Goal: Task Accomplishment & Management: Complete application form

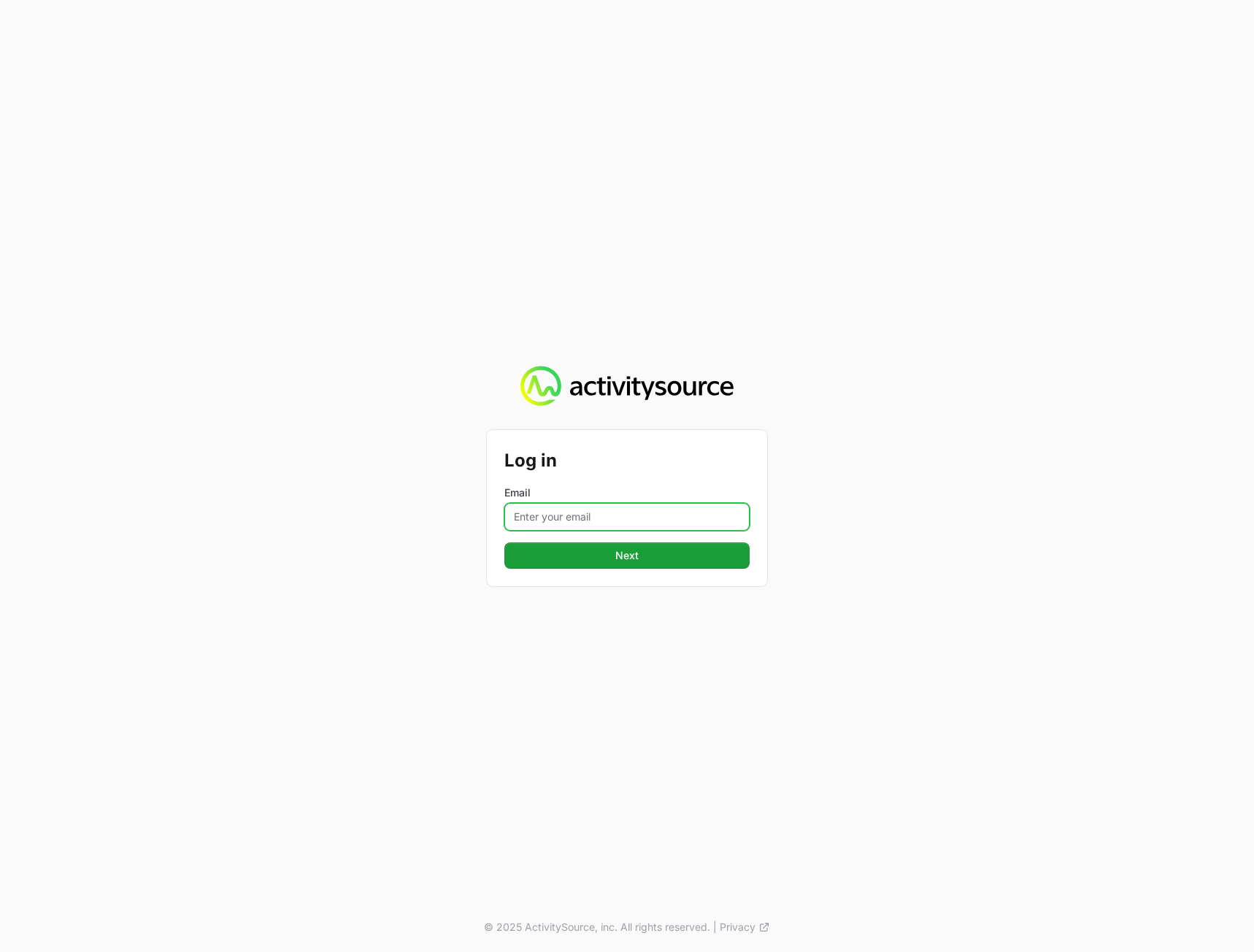
click at [559, 520] on input "Email" at bounding box center [627, 516] width 245 height 28
click at [605, 520] on input "Email" at bounding box center [627, 516] width 245 height 28
paste input "[PERSON_NAME][EMAIL_ADDRESS][DOMAIN_NAME]"
type input "[PERSON_NAME][EMAIL_ADDRESS][DOMAIN_NAME]"
drag, startPoint x: 1068, startPoint y: 473, endPoint x: 568, endPoint y: 573, distance: 509.9
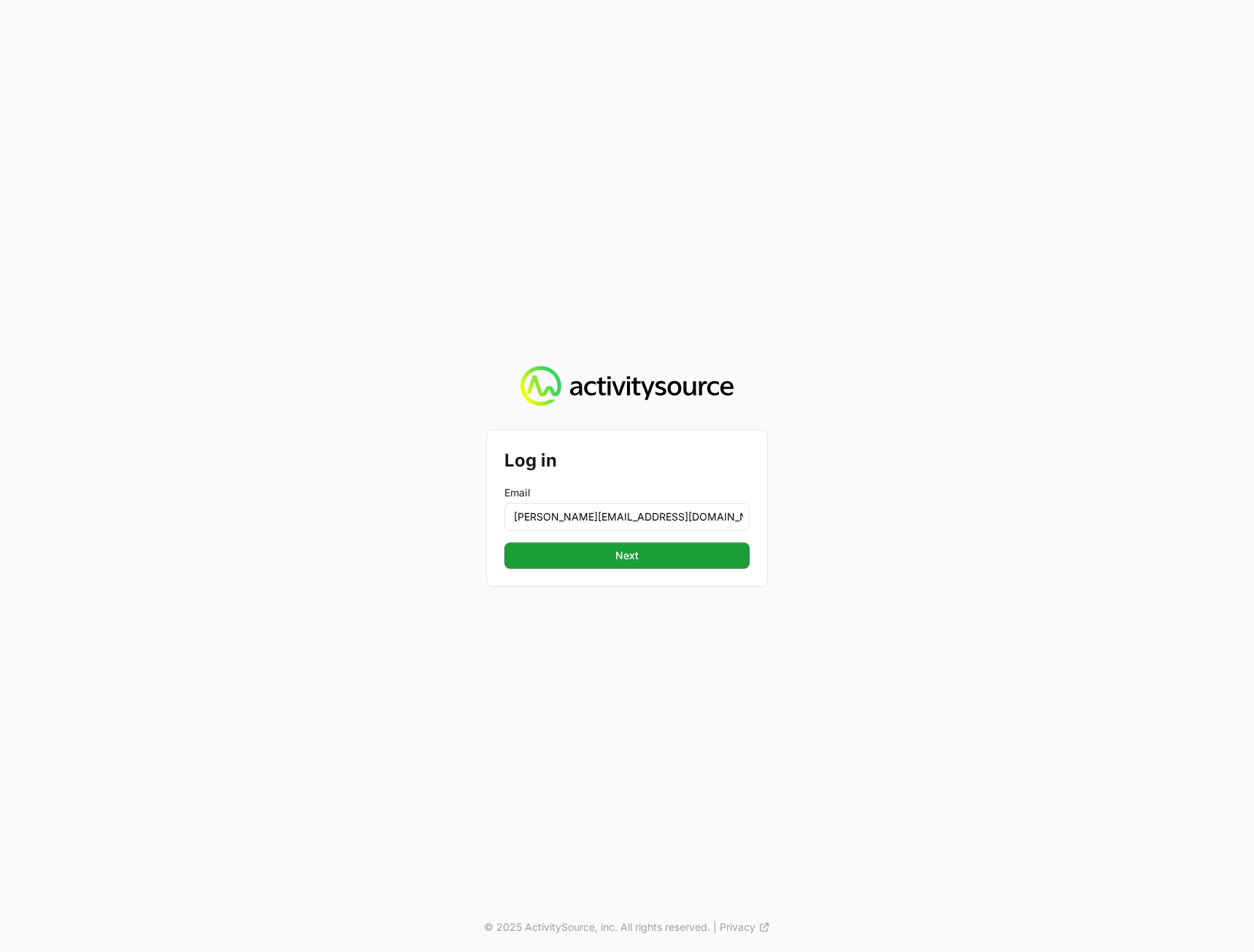
click at [1067, 473] on div "Log in Email [PERSON_NAME][EMAIL_ADDRESS][DOMAIN_NAME] Next Next © 2025 Activit…" at bounding box center [627, 476] width 1254 height 952
click at [560, 575] on div "Log in Email [PERSON_NAME][EMAIL_ADDRESS][DOMAIN_NAME] Next Next" at bounding box center [627, 508] width 281 height 156
click at [575, 567] on button "Next Next" at bounding box center [627, 556] width 245 height 27
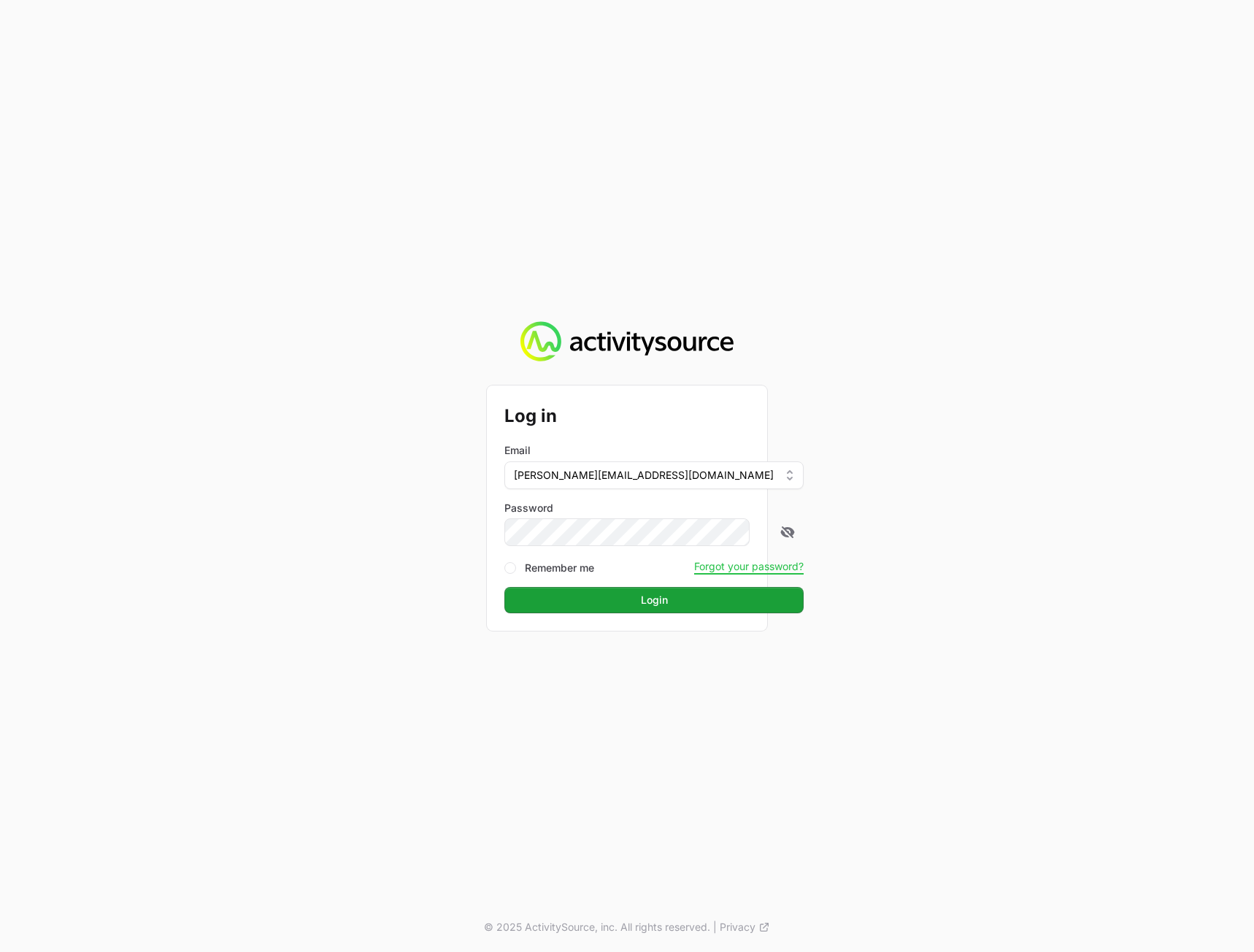
drag, startPoint x: 925, startPoint y: 536, endPoint x: 798, endPoint y: 581, distance: 134.7
click at [925, 537] on div "Log in Email [PERSON_NAME][EMAIL_ADDRESS][DOMAIN_NAME] Password Remember me For…" at bounding box center [627, 476] width 1254 height 952
click at [701, 602] on span "Login" at bounding box center [654, 600] width 282 height 18
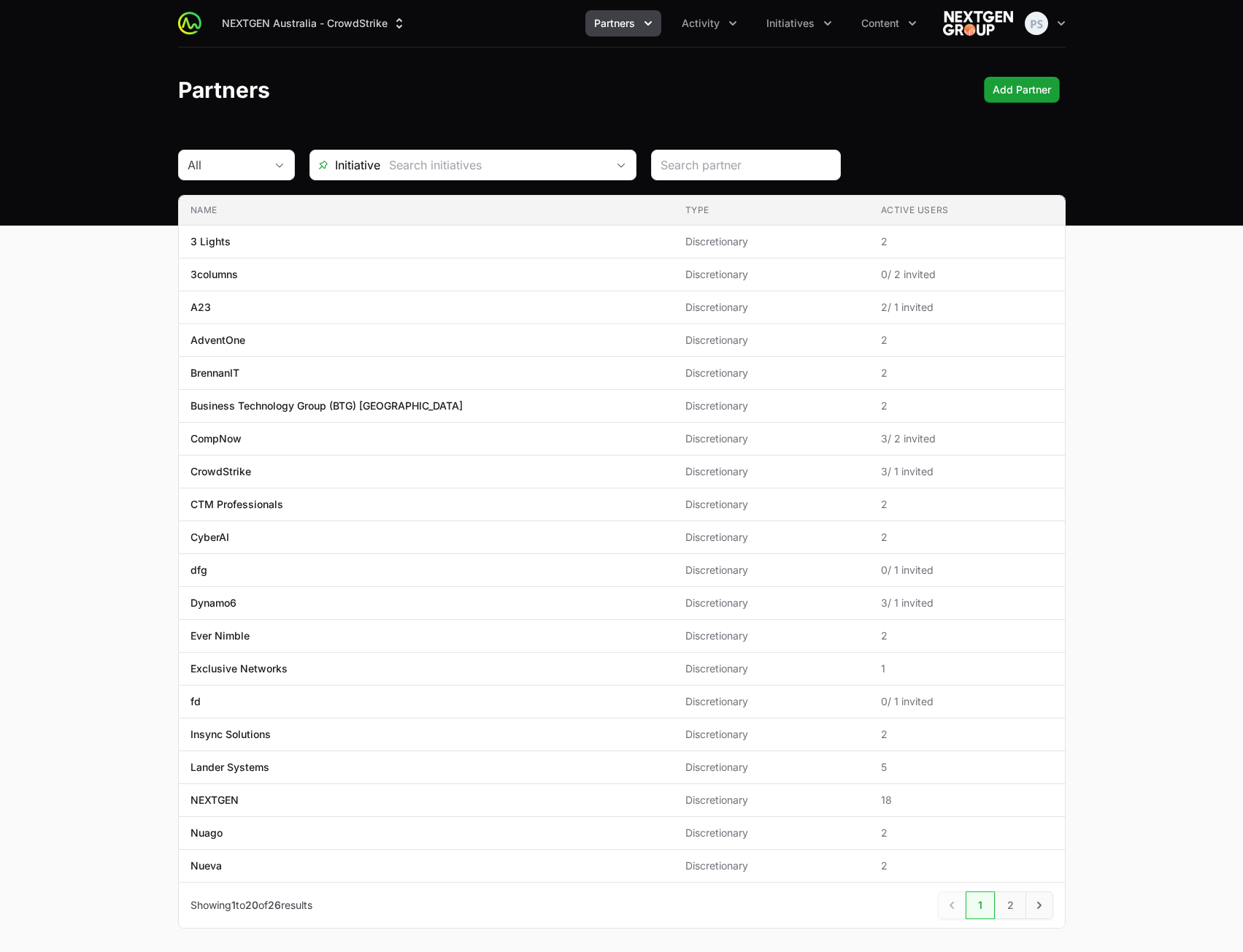
click at [815, 117] on header "Partners Add Partner Add Partner" at bounding box center [622, 89] width 1243 height 84
click at [787, 79] on div "Partners Add Partner Add Partner" at bounding box center [622, 90] width 888 height 27
click at [783, 22] on span "Initiatives" at bounding box center [790, 23] width 48 height 14
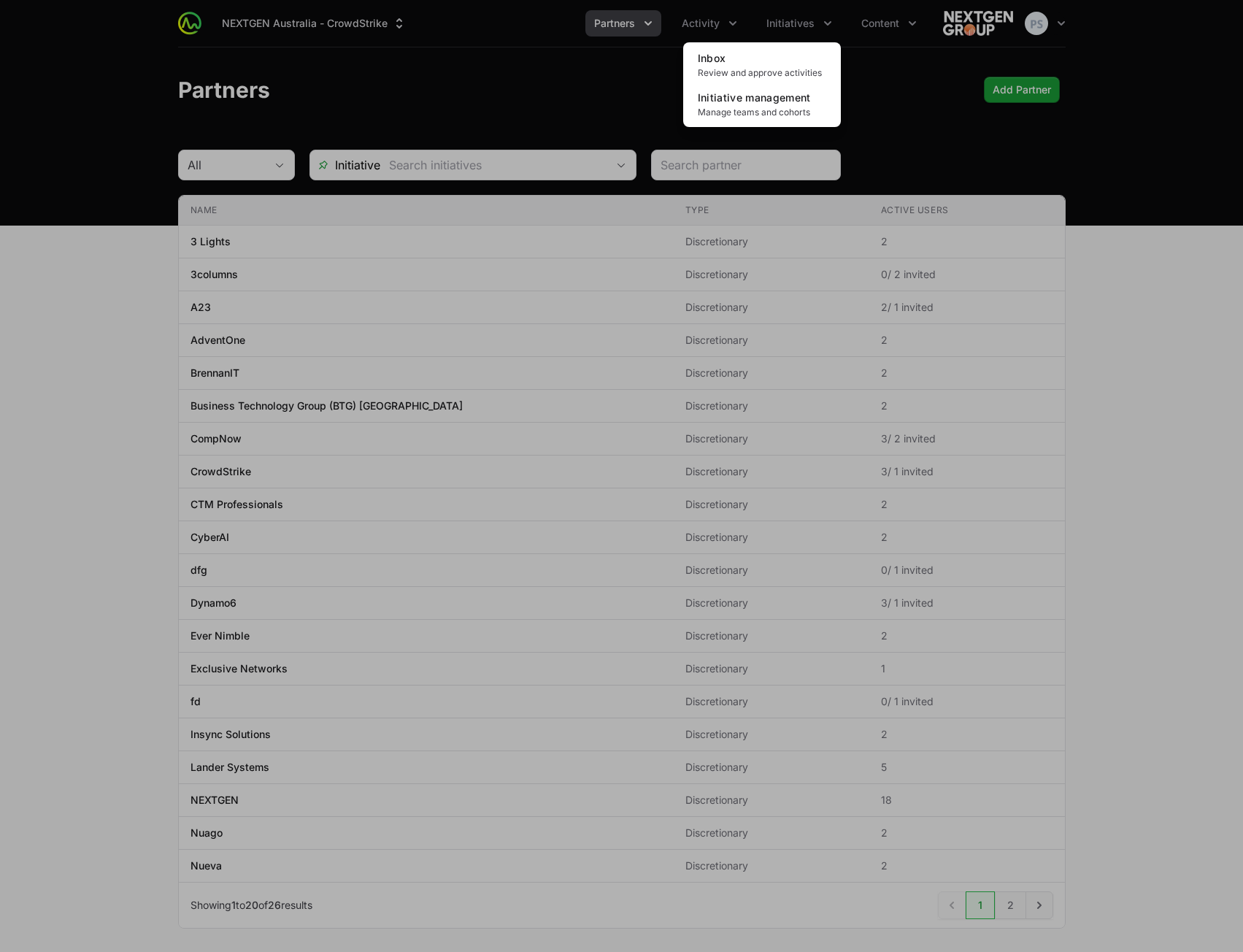
click at [536, 87] on div "Initiatives menu" at bounding box center [622, 476] width 1243 height 952
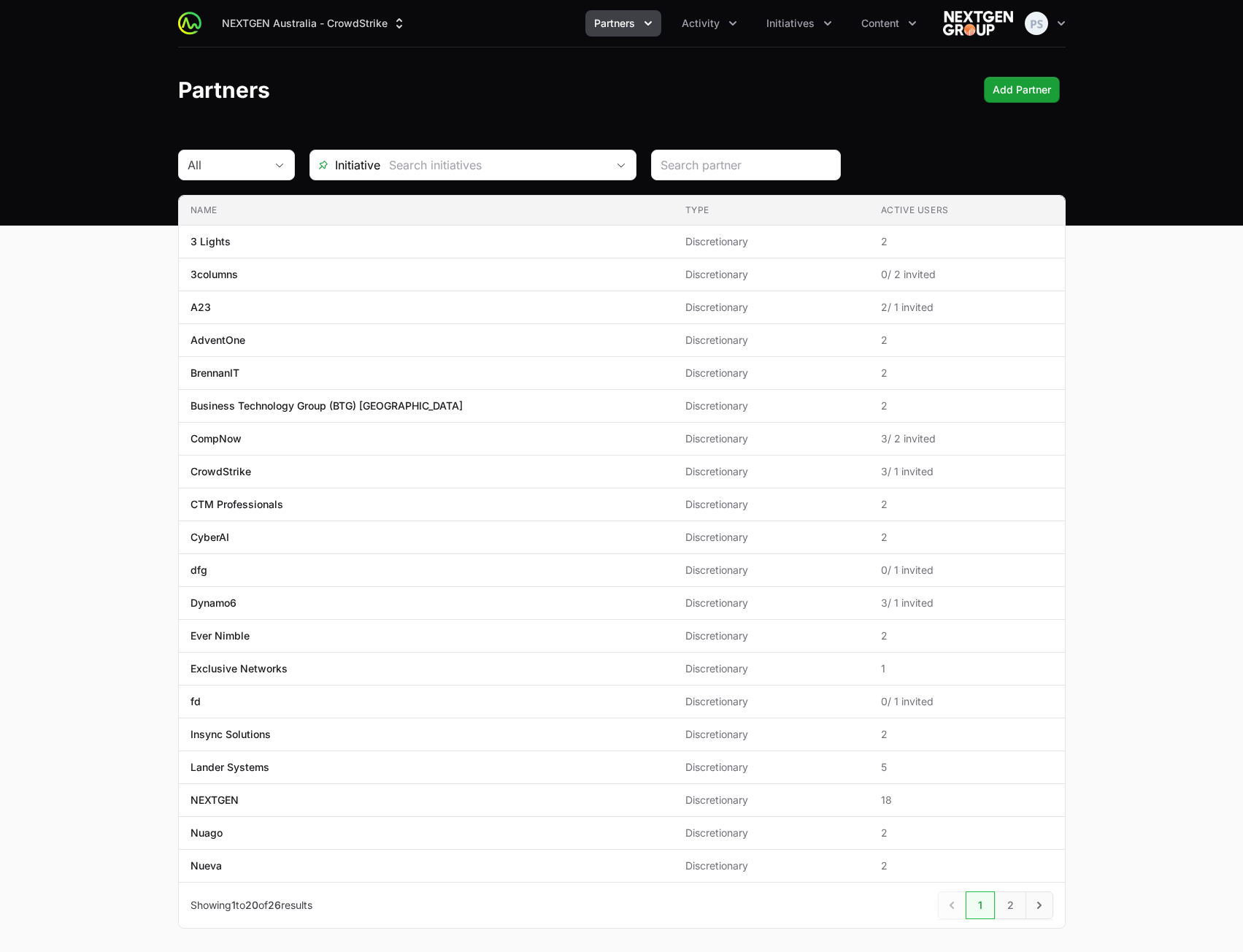
click at [784, 73] on header "Partners Add Partner Add Partner" at bounding box center [622, 89] width 1243 height 84
click at [650, 27] on icon "Partners menu" at bounding box center [648, 23] width 14 height 14
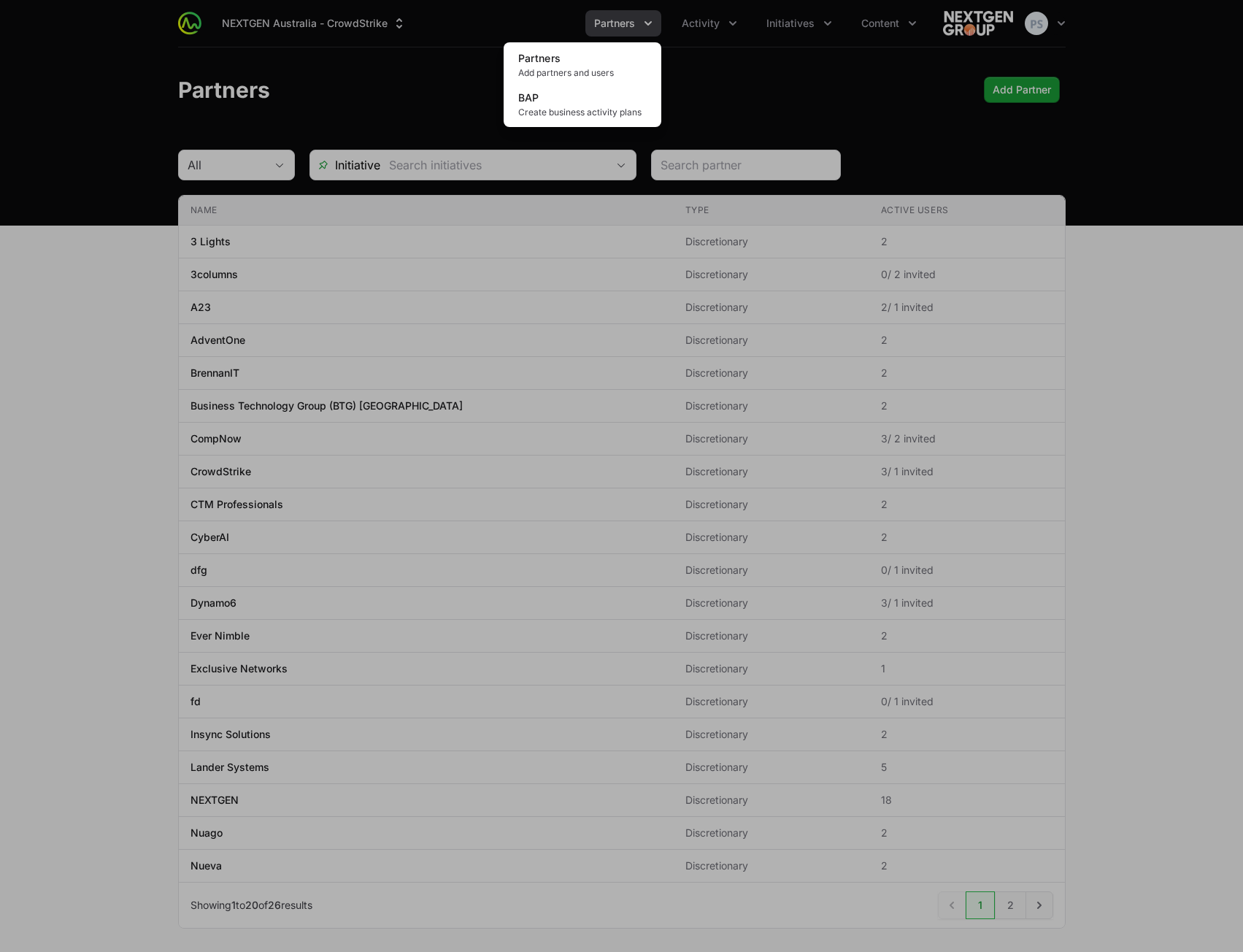
click at [457, 47] on div "Partners menu" at bounding box center [622, 476] width 1243 height 952
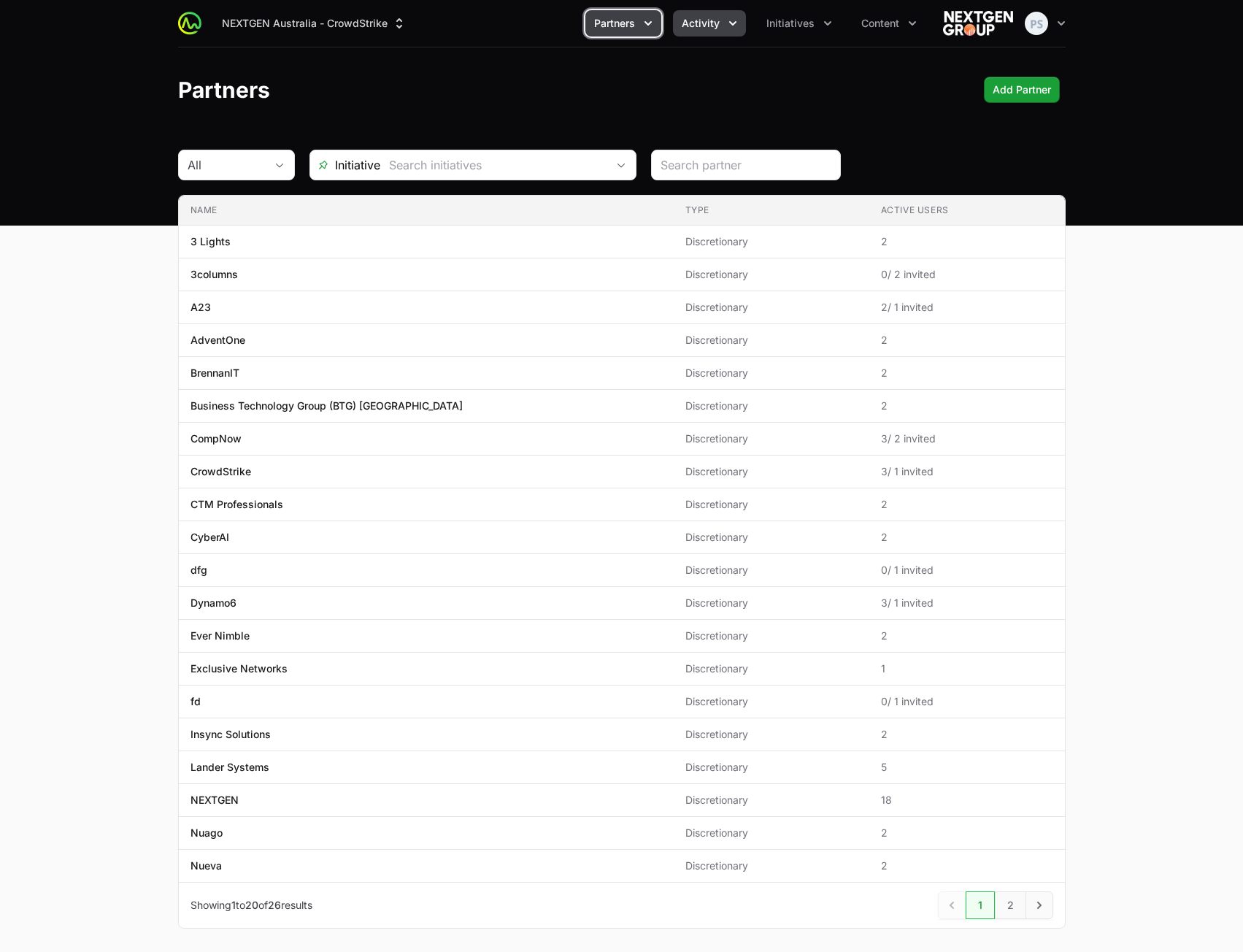
click at [712, 27] on span "Activity" at bounding box center [701, 23] width 38 height 14
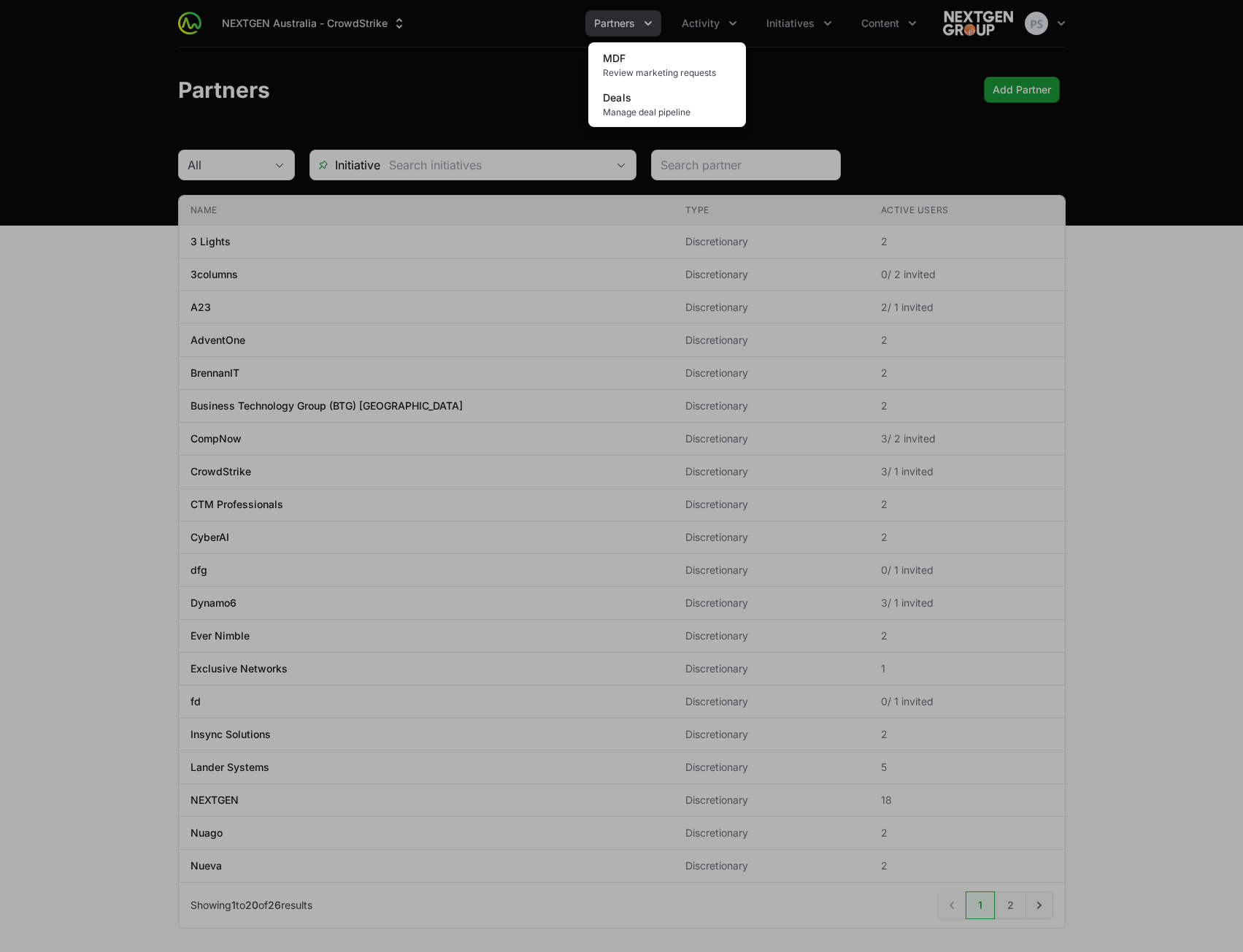
click at [432, 68] on div "Activity menu" at bounding box center [622, 476] width 1243 height 952
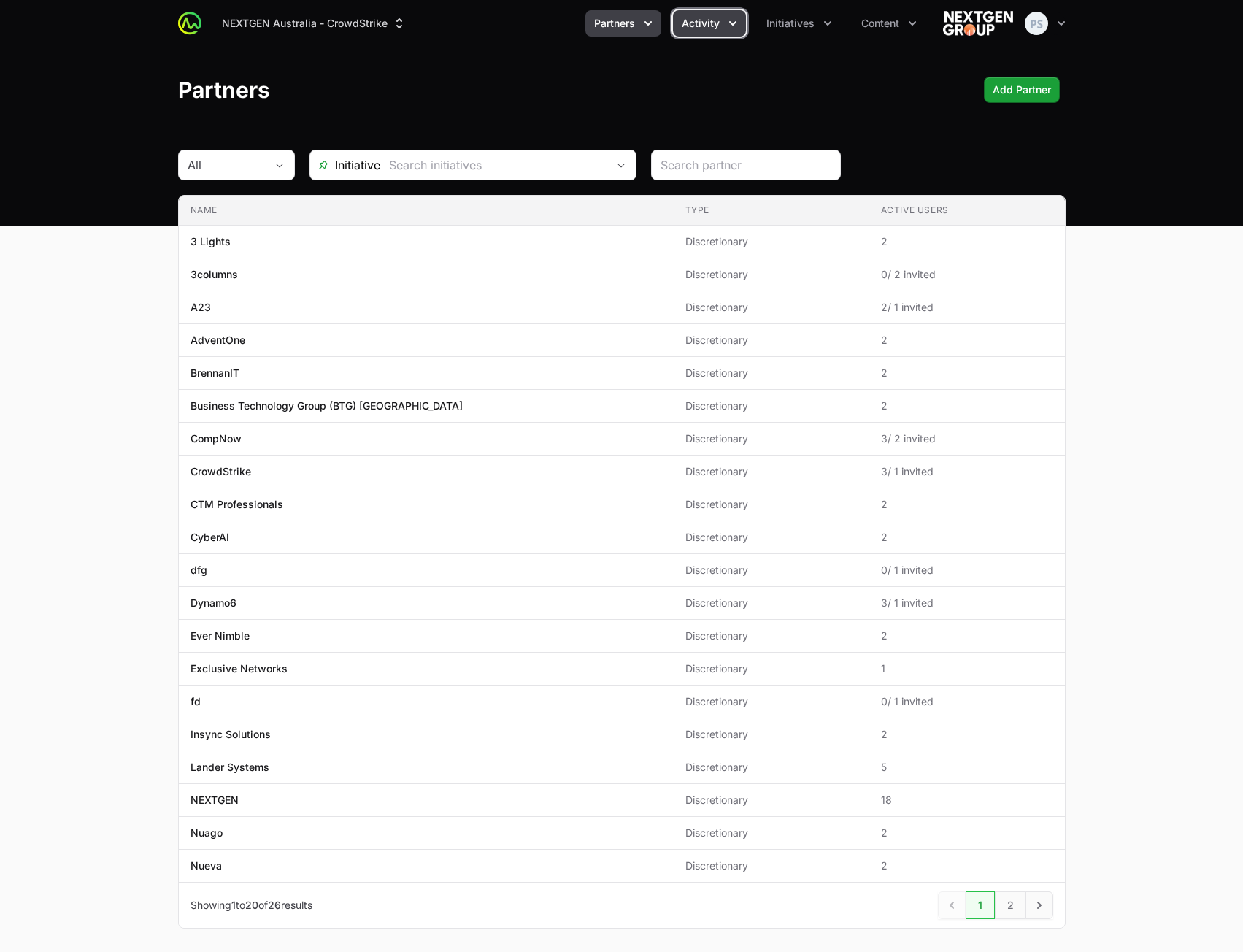
click at [715, 19] on span "Activity" at bounding box center [701, 23] width 38 height 14
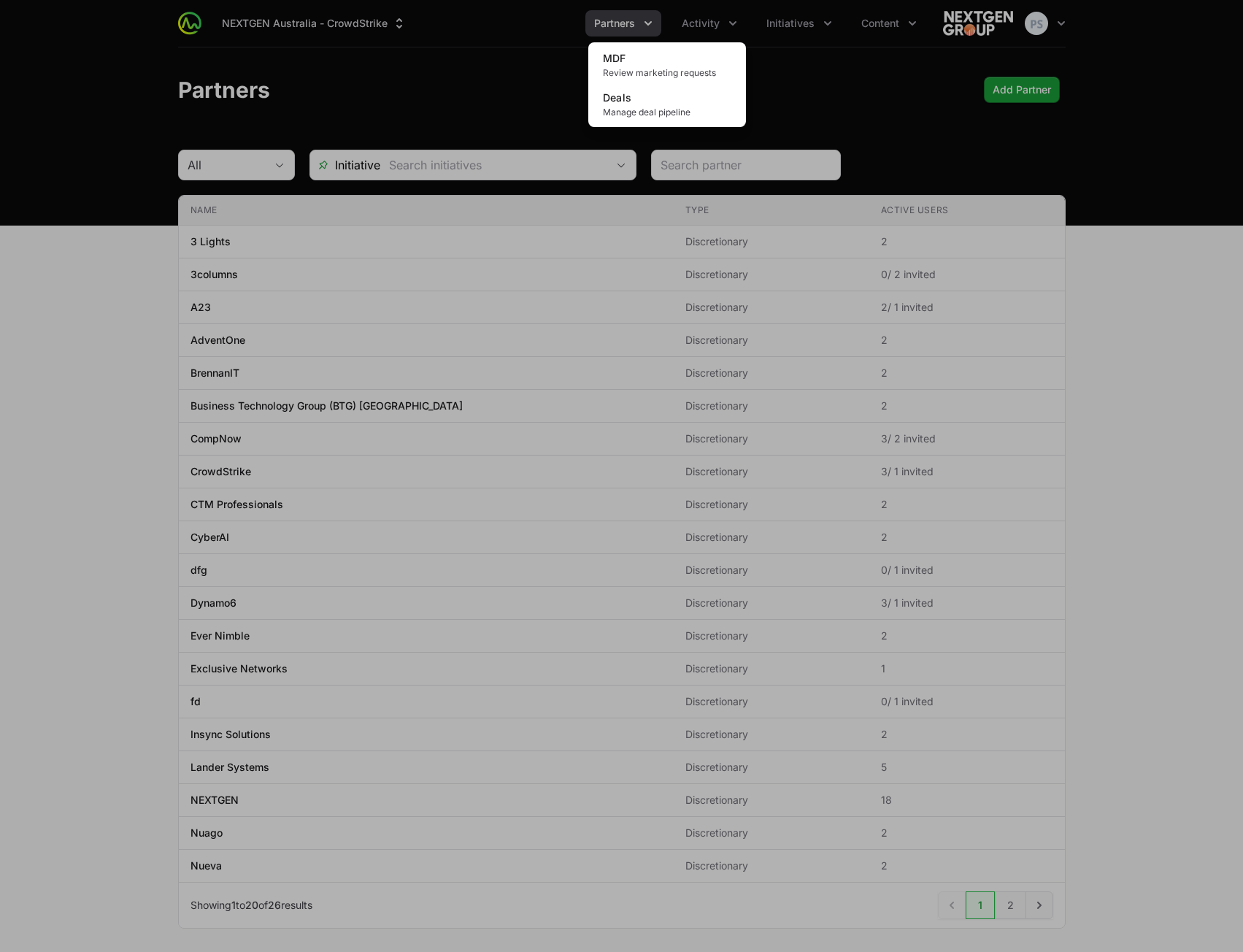
click at [441, 71] on div "Activity menu" at bounding box center [622, 476] width 1243 height 952
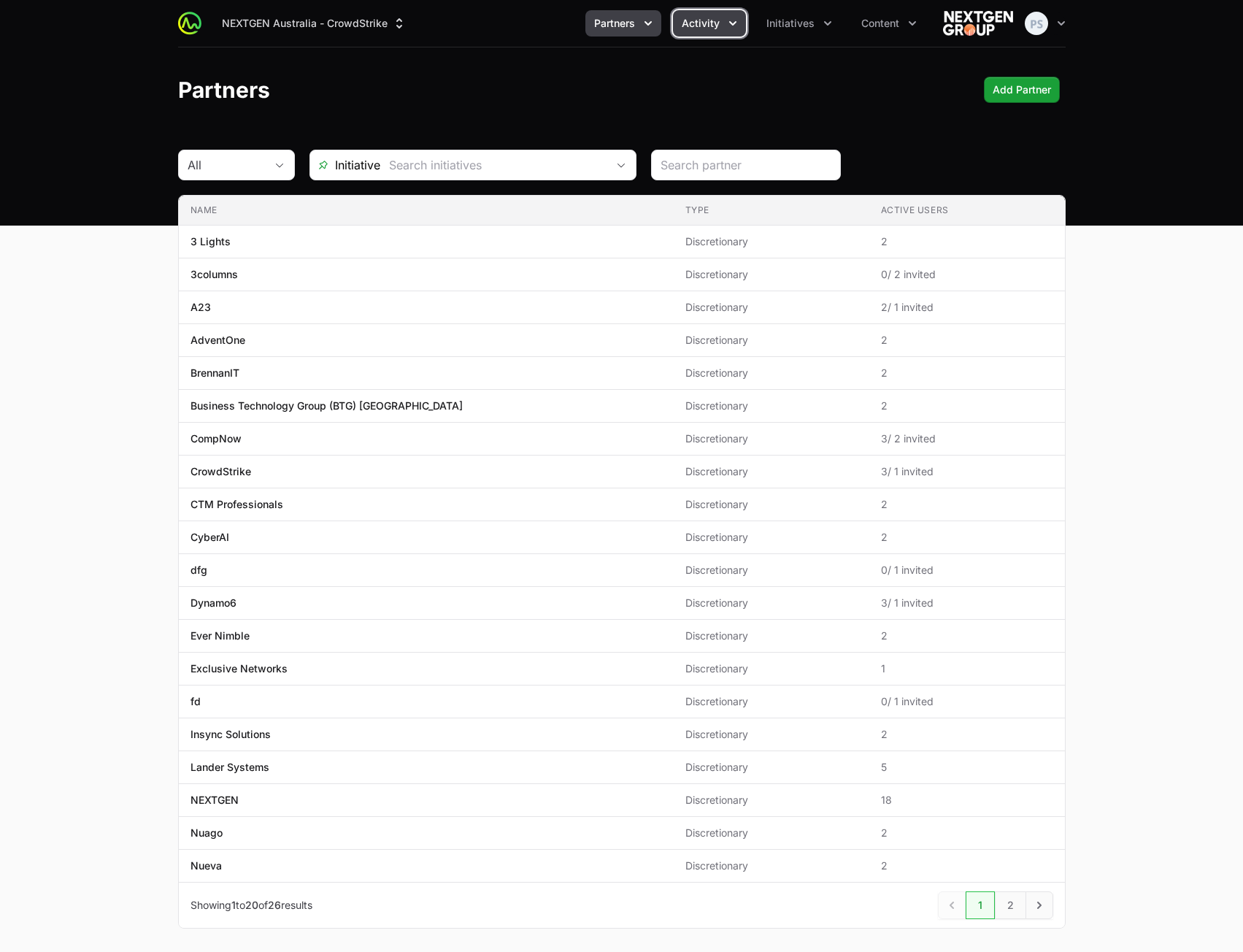
click at [724, 25] on button "Activity" at bounding box center [709, 24] width 73 height 27
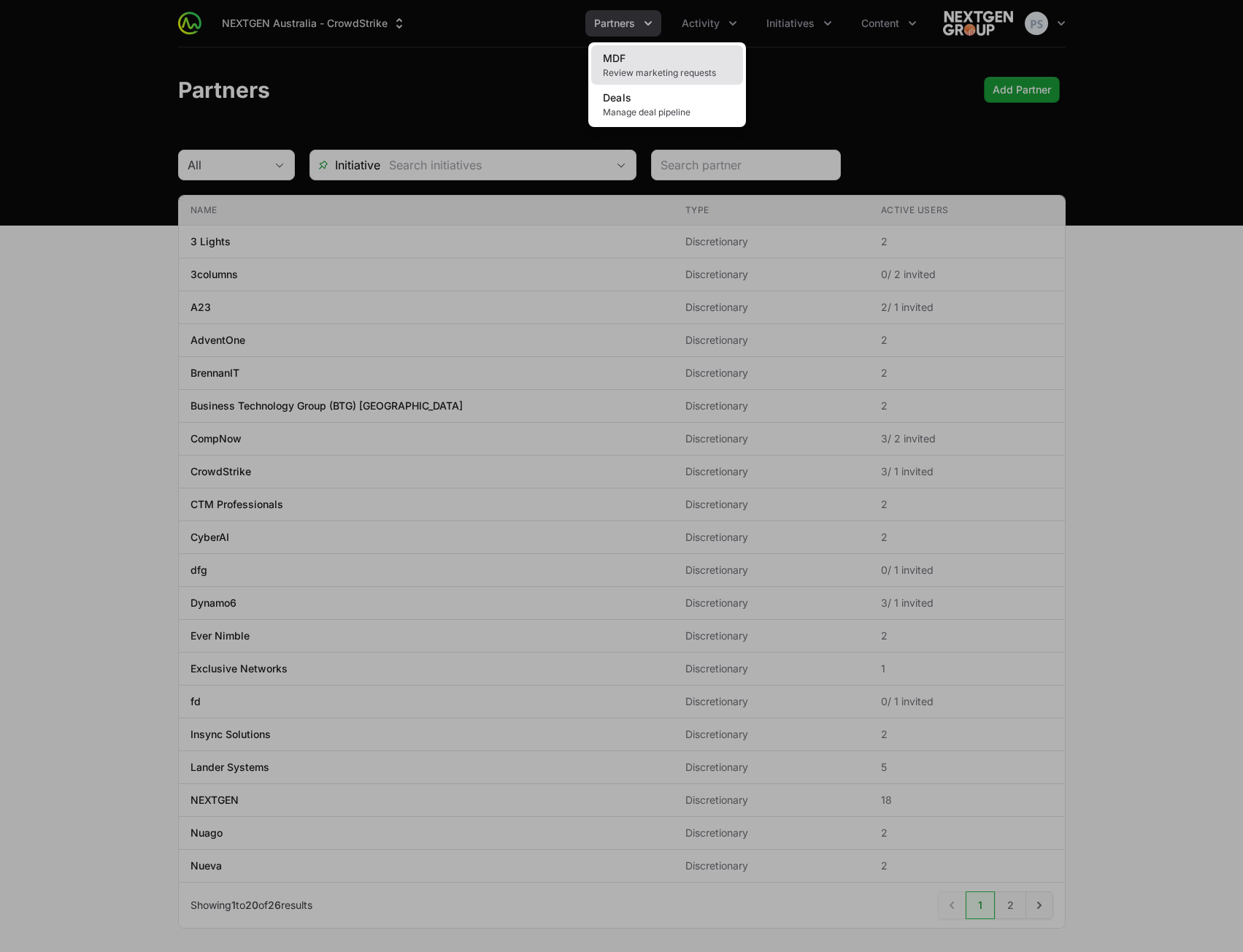
click at [670, 83] on link "MDF Review marketing requests" at bounding box center [667, 65] width 152 height 39
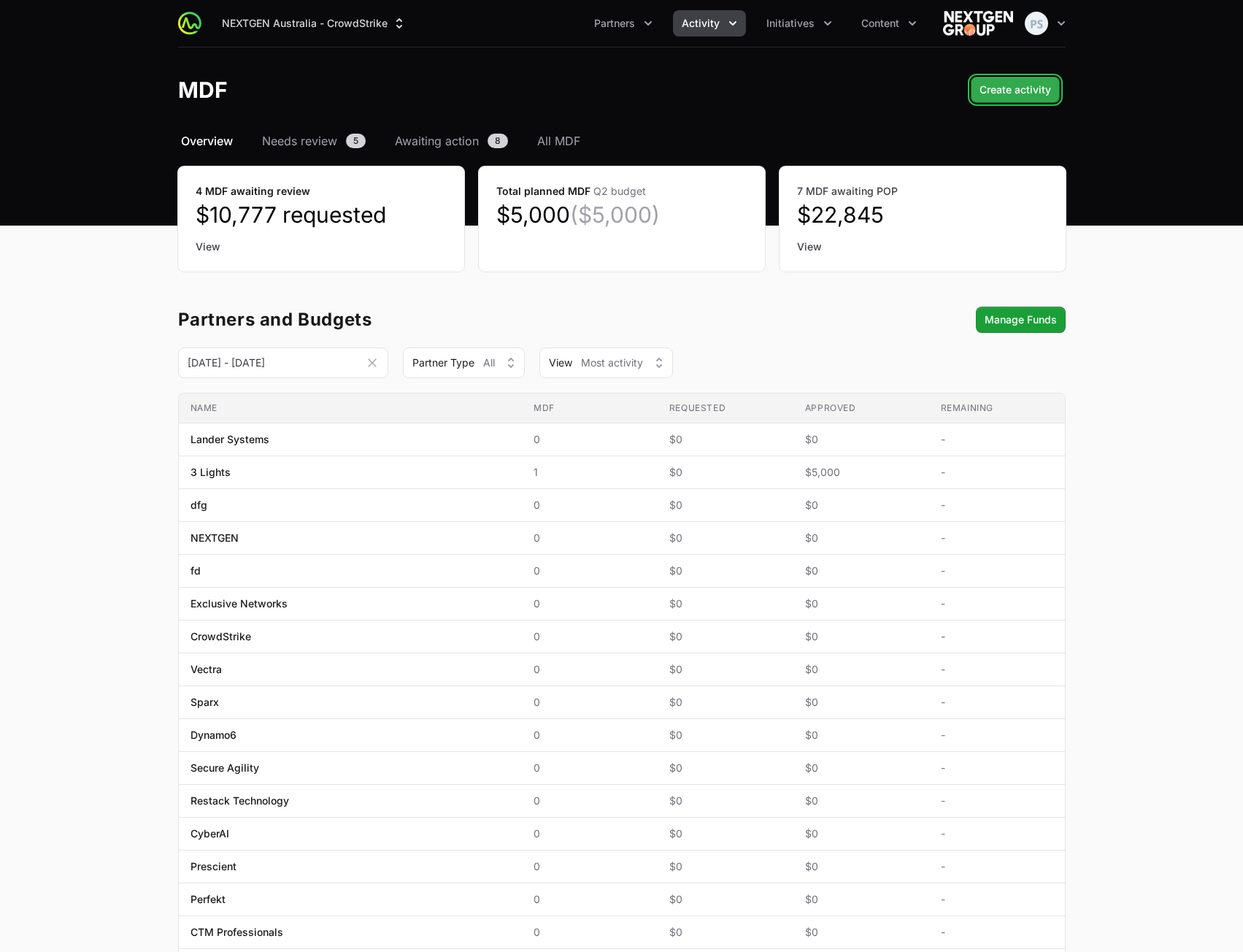
click at [1027, 91] on span "Create activity" at bounding box center [1015, 90] width 72 height 18
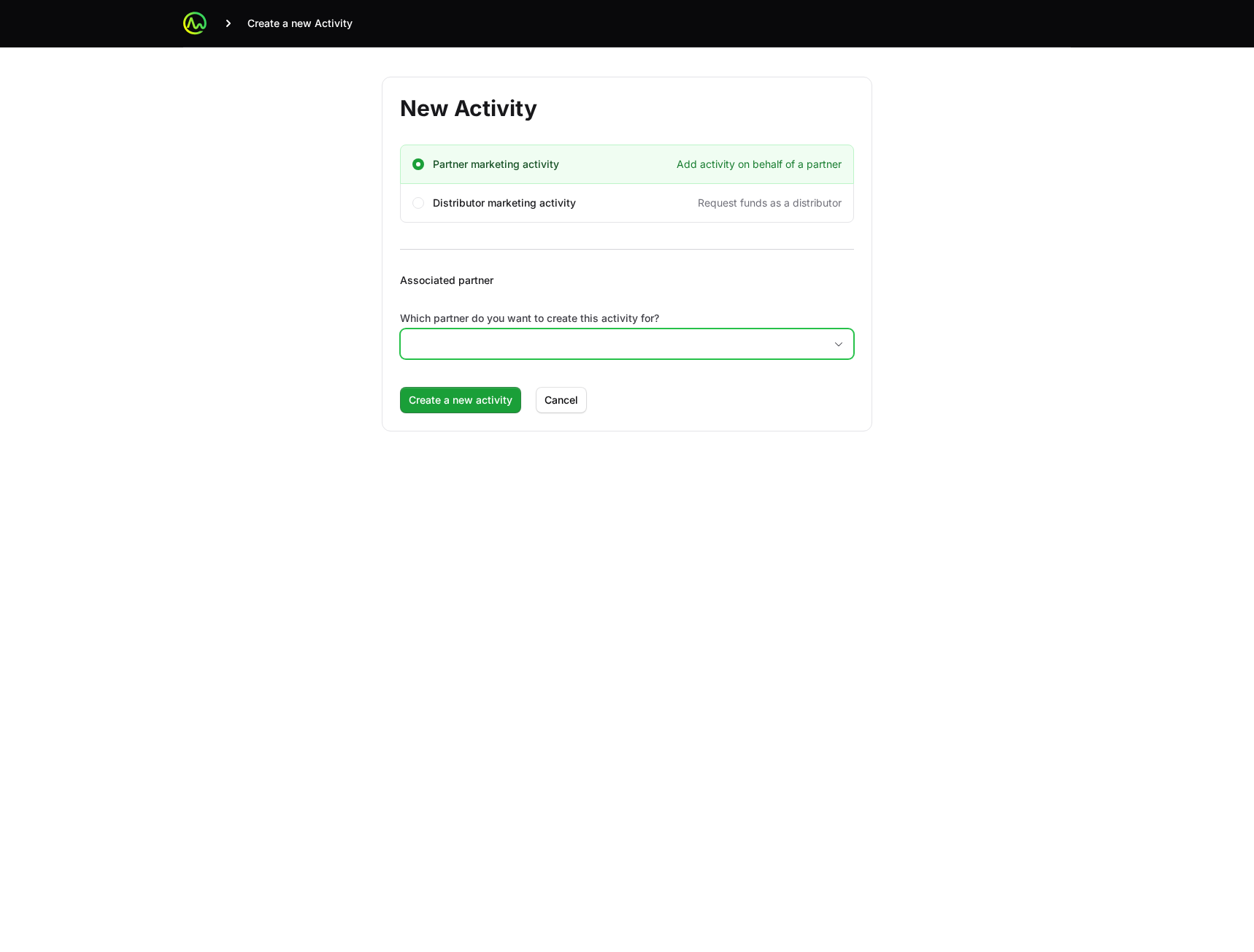
click at [627, 342] on input "Which partner do you want to create this activity for?" at bounding box center [612, 344] width 424 height 29
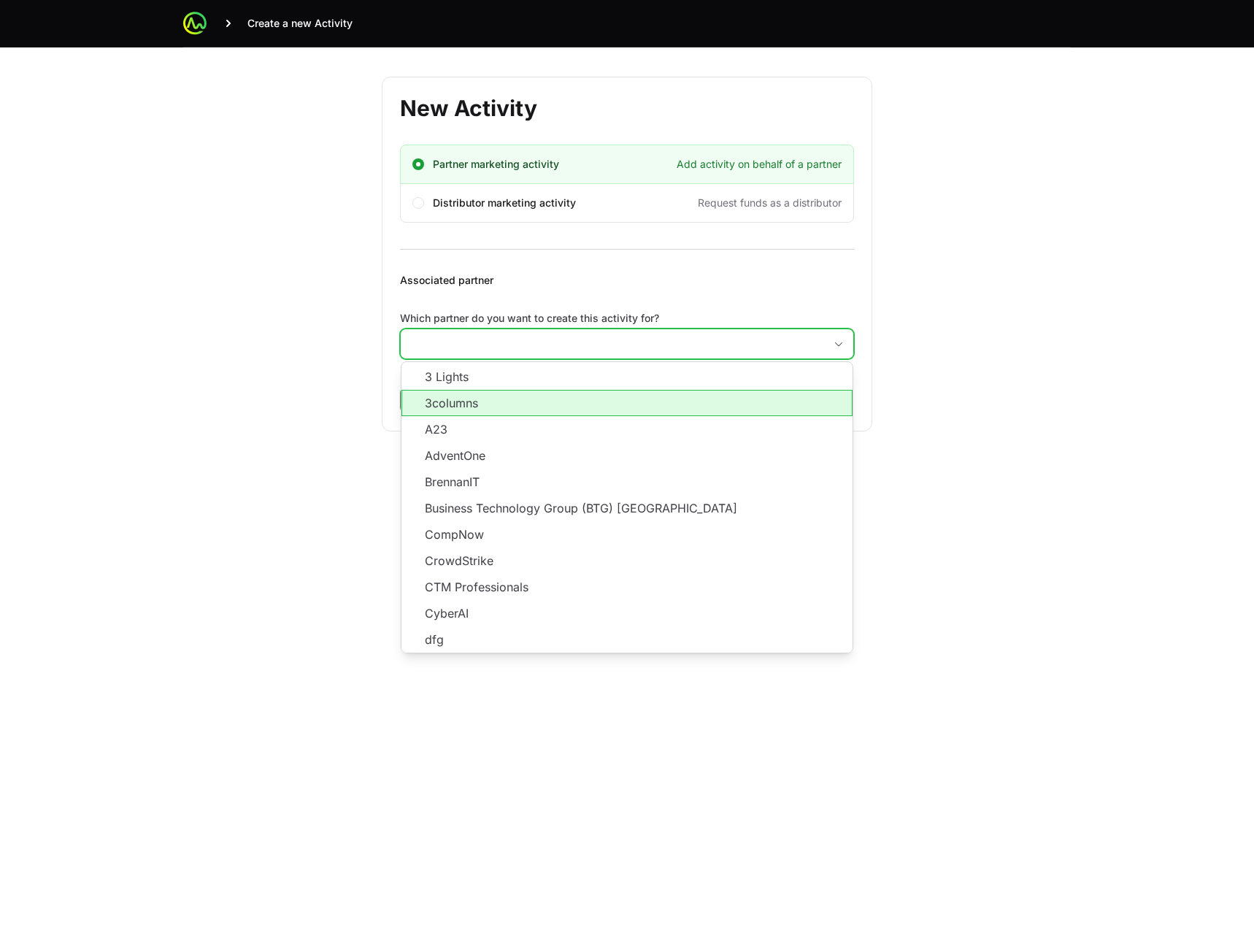
click at [584, 407] on li "3columns" at bounding box center [627, 403] width 451 height 27
type input "3columns"
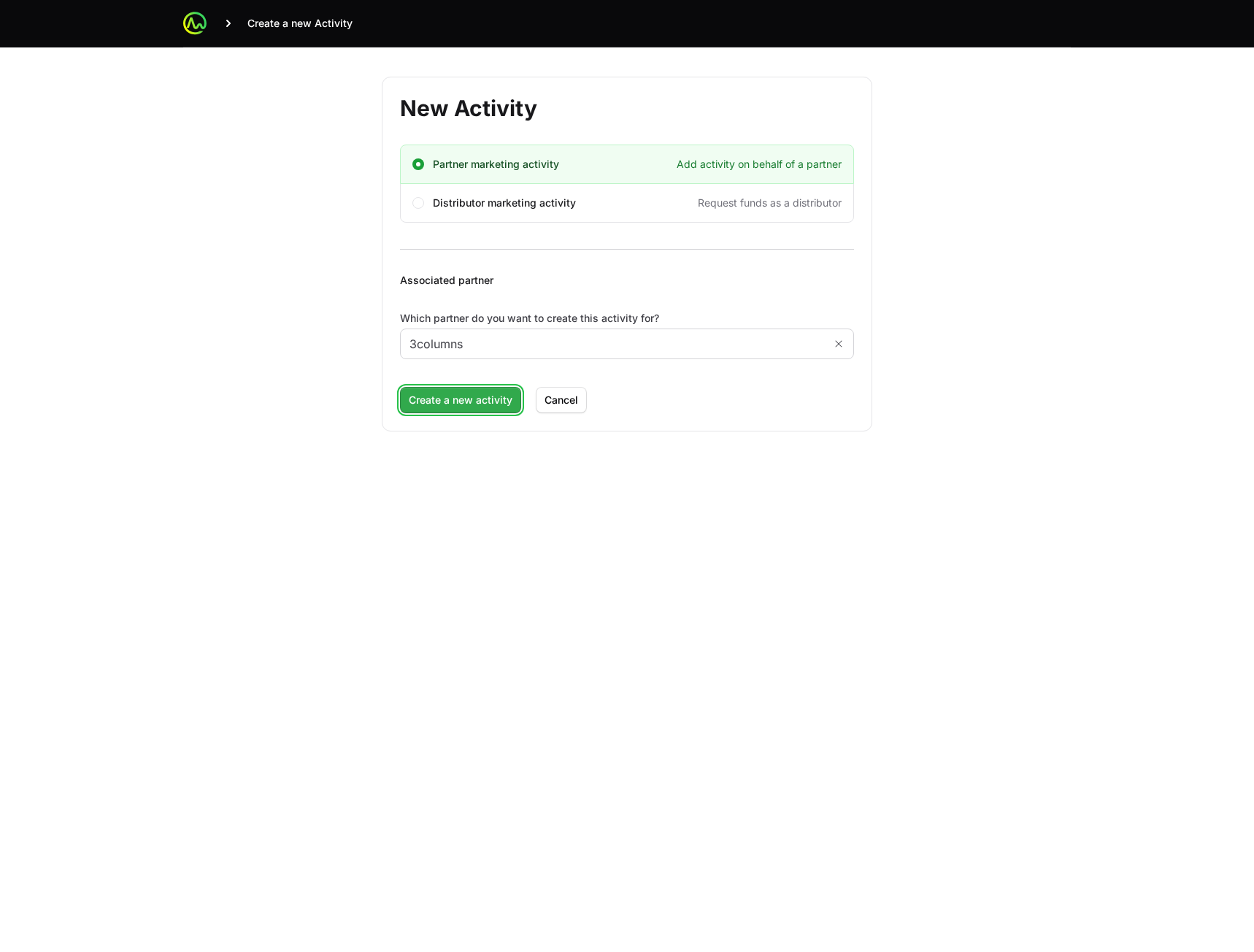
click at [480, 406] on span "Create a new activity" at bounding box center [460, 401] width 104 height 18
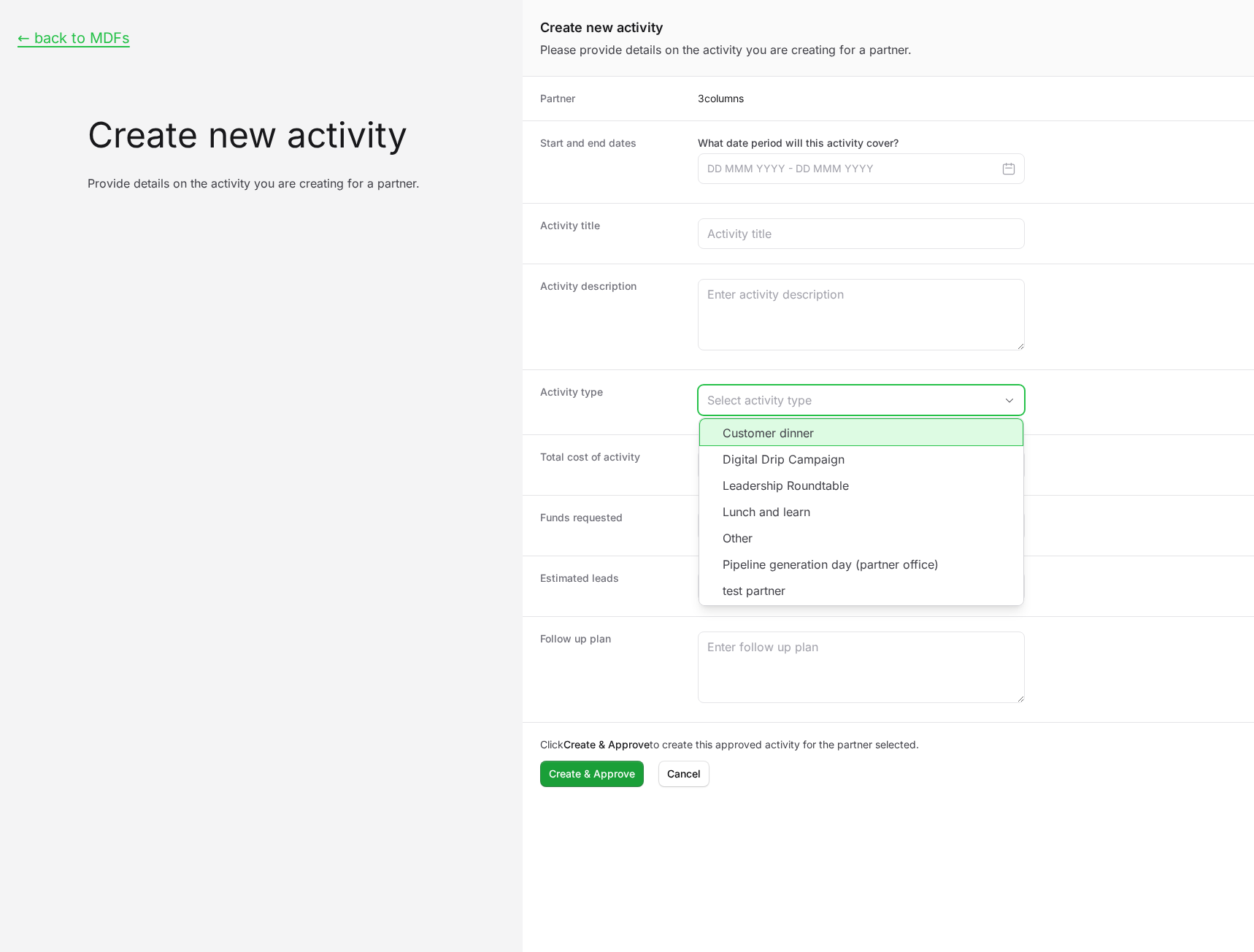
click at [855, 400] on div "Select activity type" at bounding box center [852, 401] width 288 height 18
click at [556, 379] on div "Activity type Select activity type Customer dinner Digital Drip Campaign Leader…" at bounding box center [889, 401] width 732 height 65
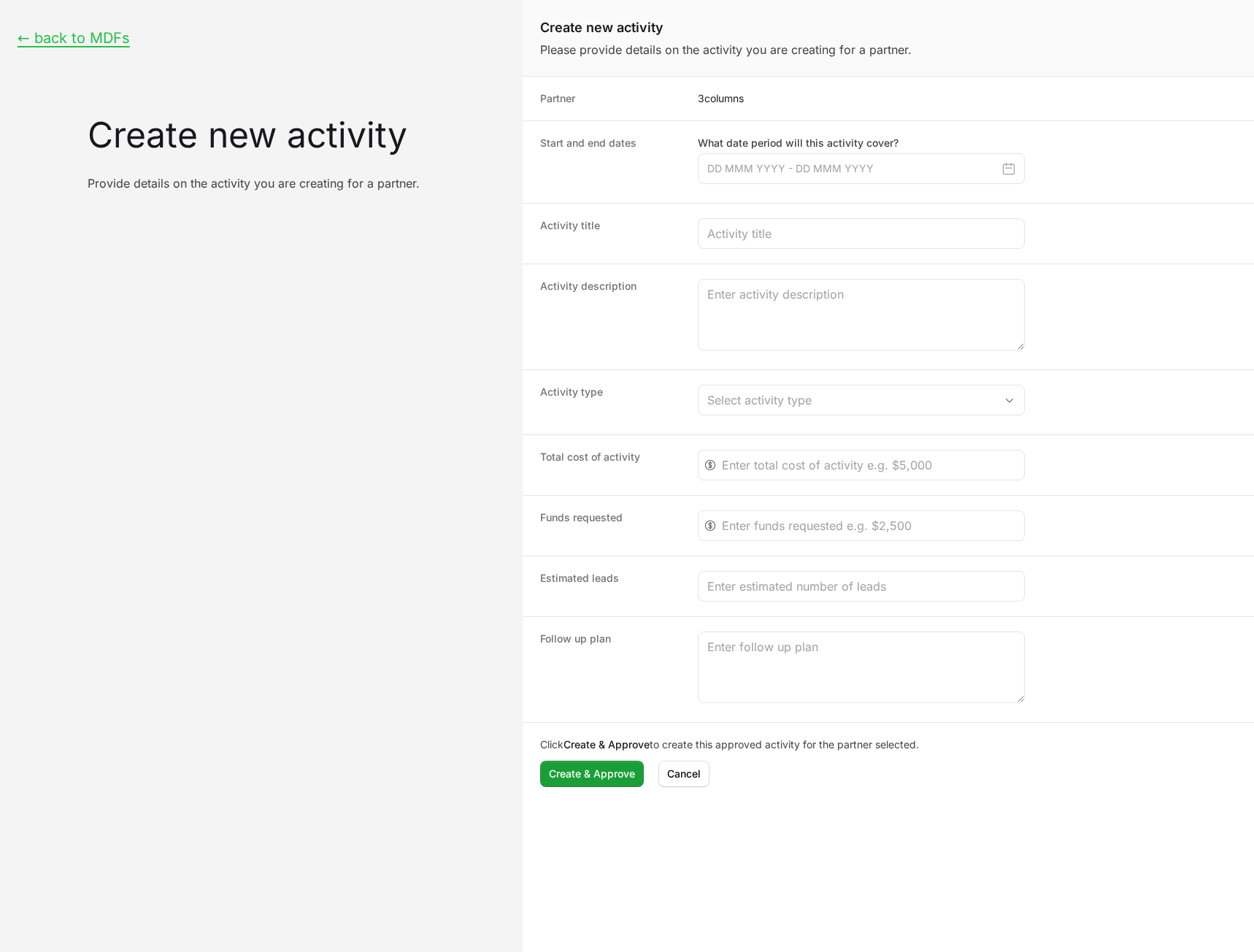
click at [847, 133] on div "Start and end dates What date period will this activity cover? [DATE] Jan Feb M…" at bounding box center [889, 162] width 732 height 83
click at [845, 155] on input "Create activity form" at bounding box center [861, 169] width 327 height 31
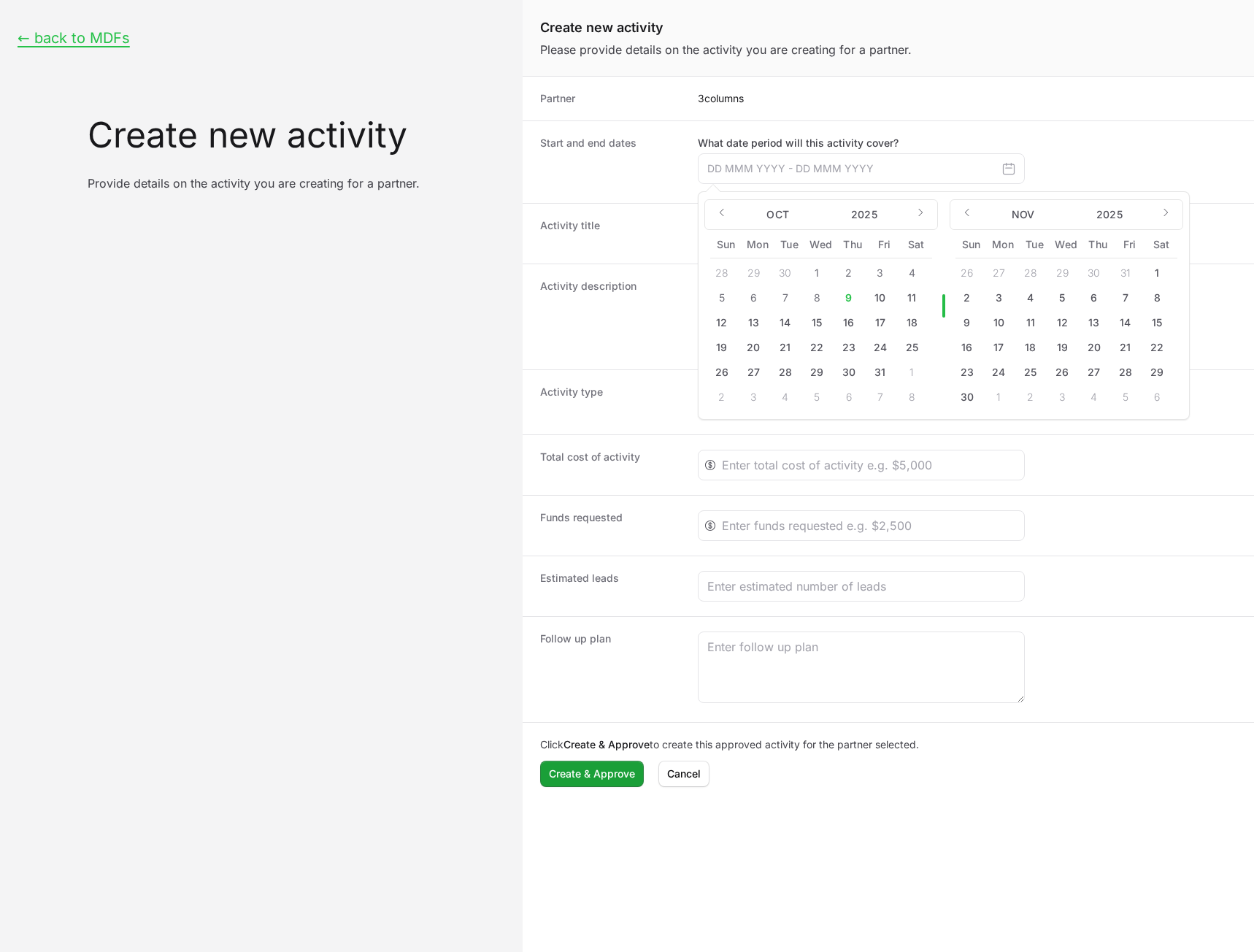
click at [579, 280] on dt "Activity description" at bounding box center [610, 316] width 140 height 75
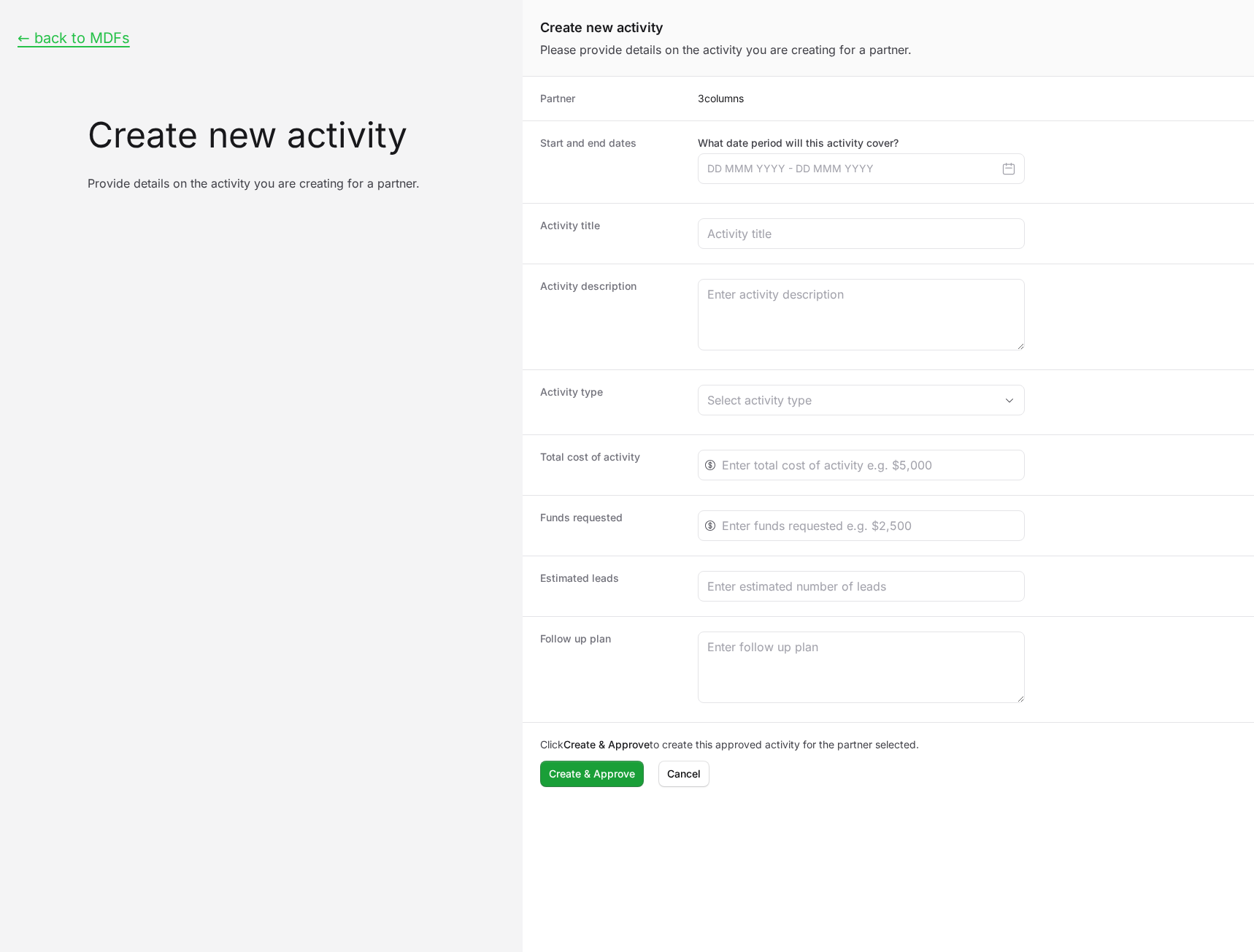
click at [587, 507] on div "Funds requested" at bounding box center [889, 525] width 732 height 60
click at [833, 157] on input "Create activity form" at bounding box center [861, 169] width 327 height 31
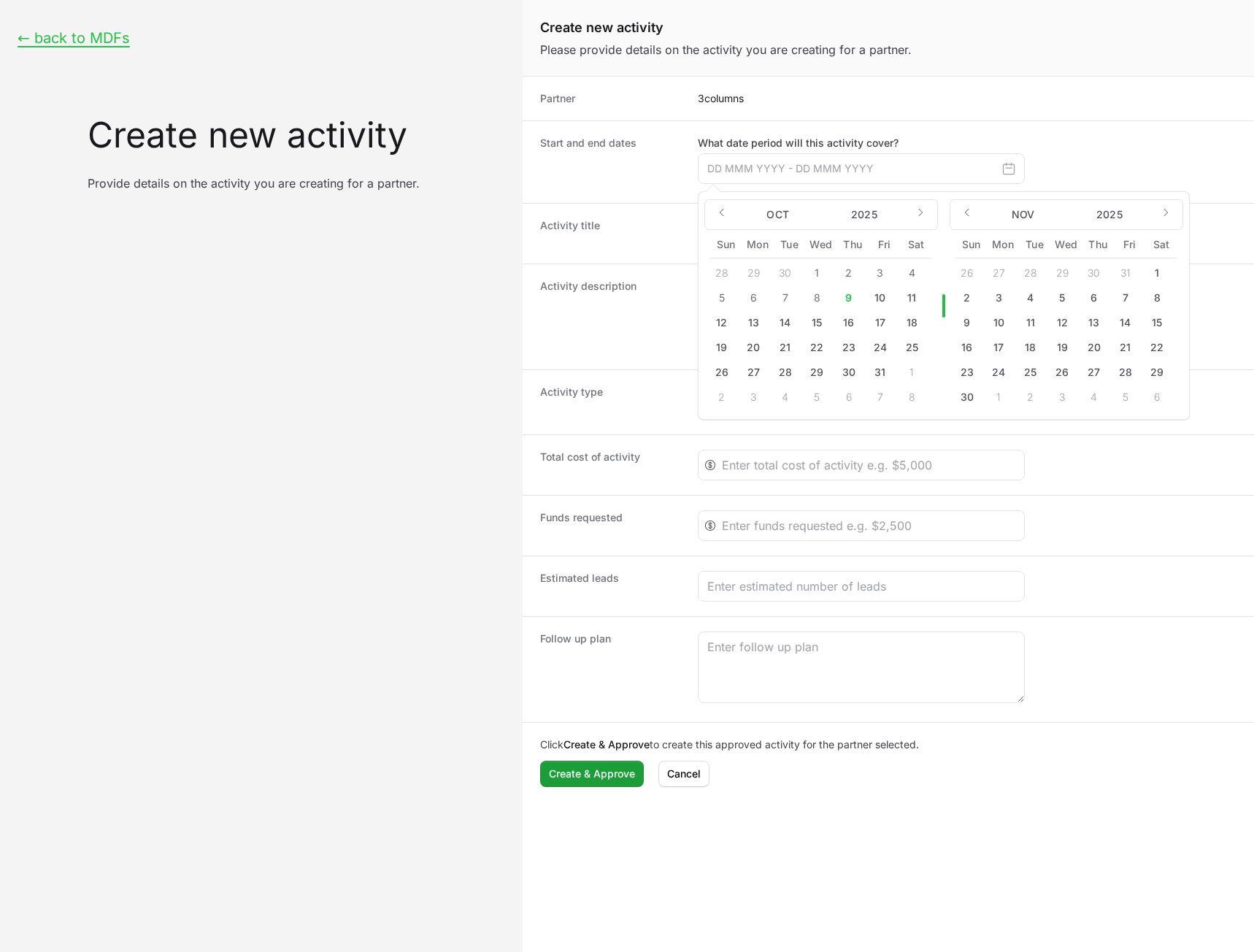
click at [842, 326] on button "16" at bounding box center [849, 322] width 23 height 23
click at [884, 321] on button "17" at bounding box center [880, 322] width 23 height 23
type input "[DATE] - [DATE]"
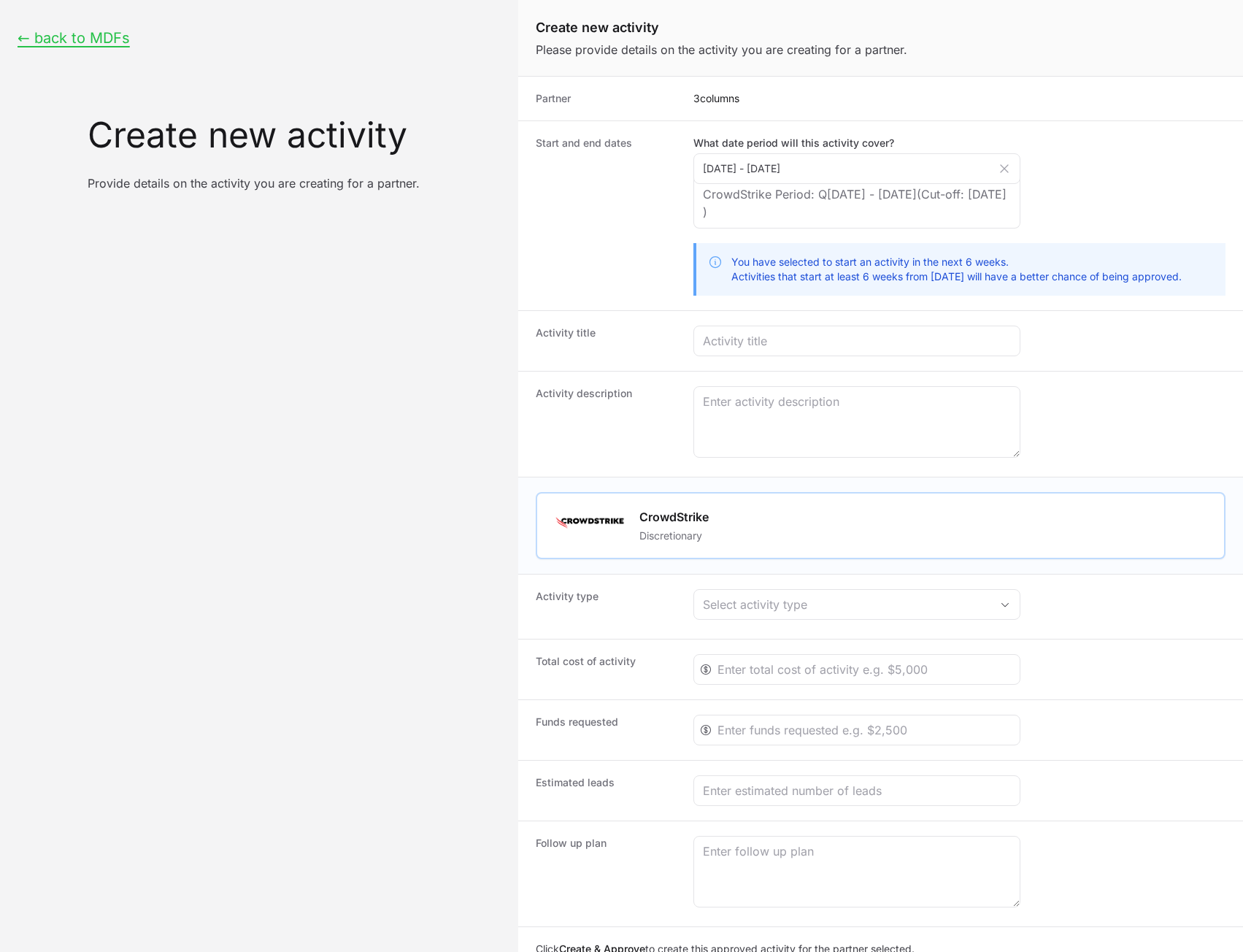
click at [685, 363] on div "Activity title" at bounding box center [881, 340] width 724 height 60
click at [820, 351] on div "Create activity form" at bounding box center [857, 341] width 327 height 31
click at [823, 336] on input "Create activity form" at bounding box center [857, 341] width 308 height 18
type input "test"
click at [775, 402] on textarea "Create activity form" at bounding box center [857, 422] width 326 height 70
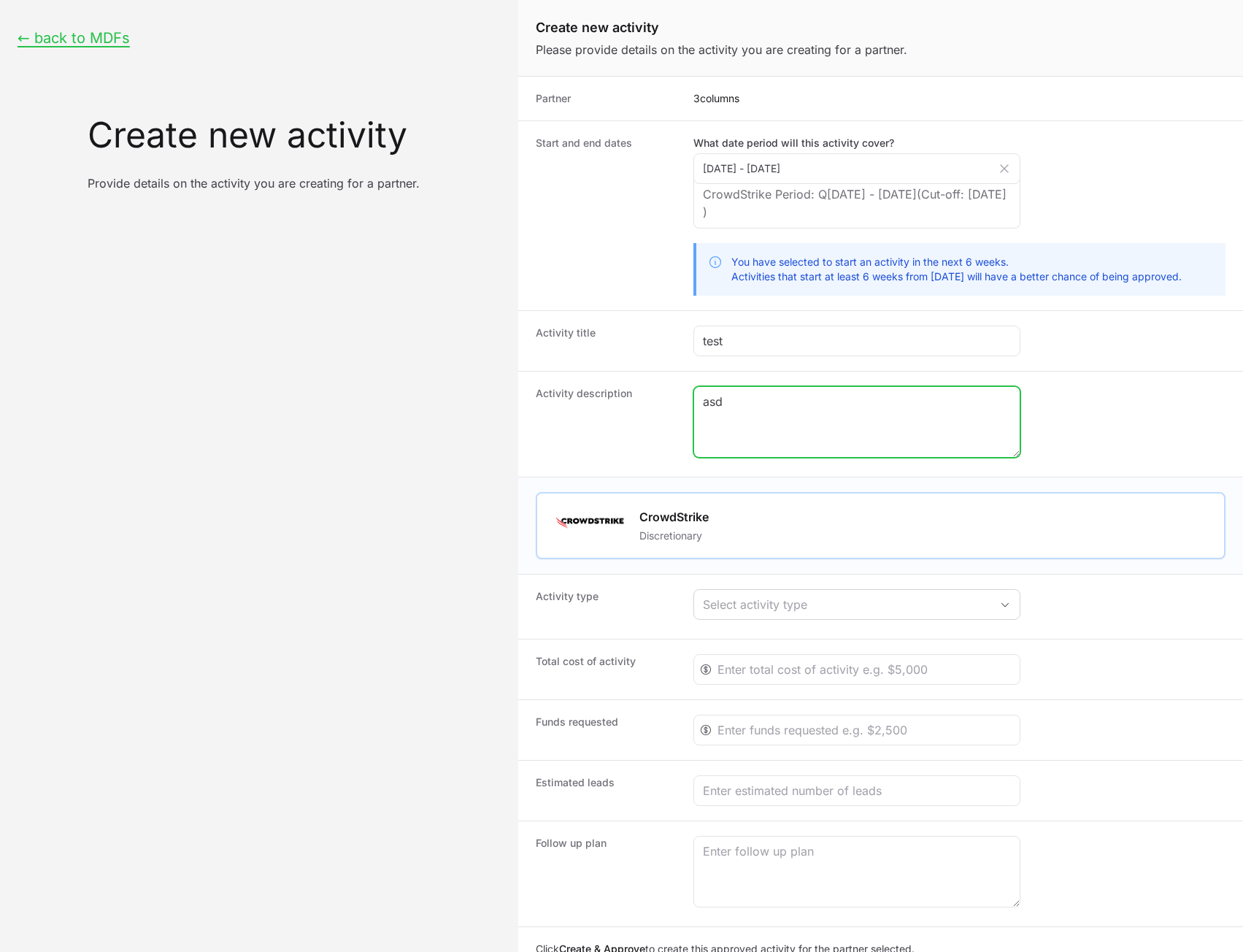
type textarea "asd"
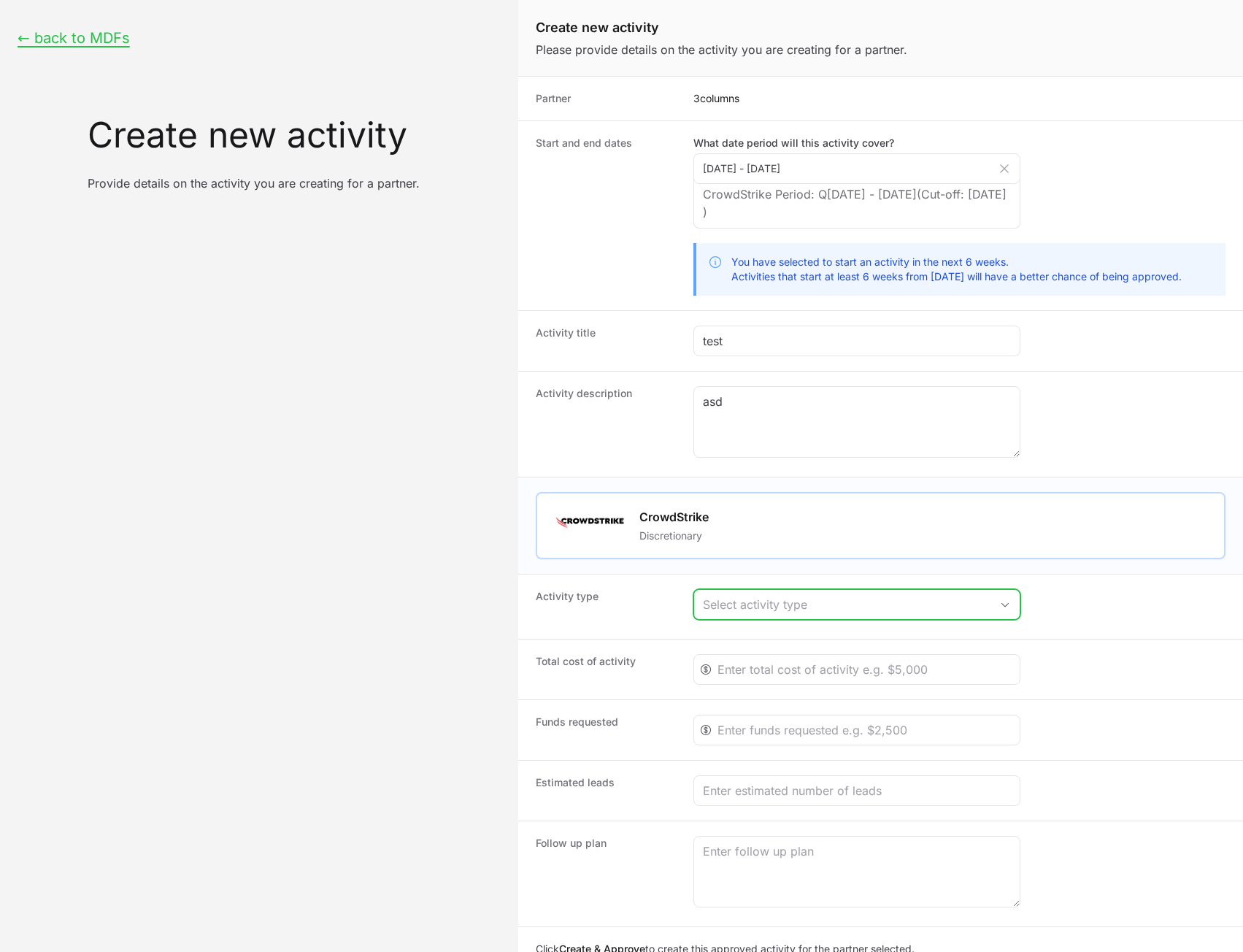
click at [779, 601] on div "Select activity type" at bounding box center [847, 605] width 288 height 18
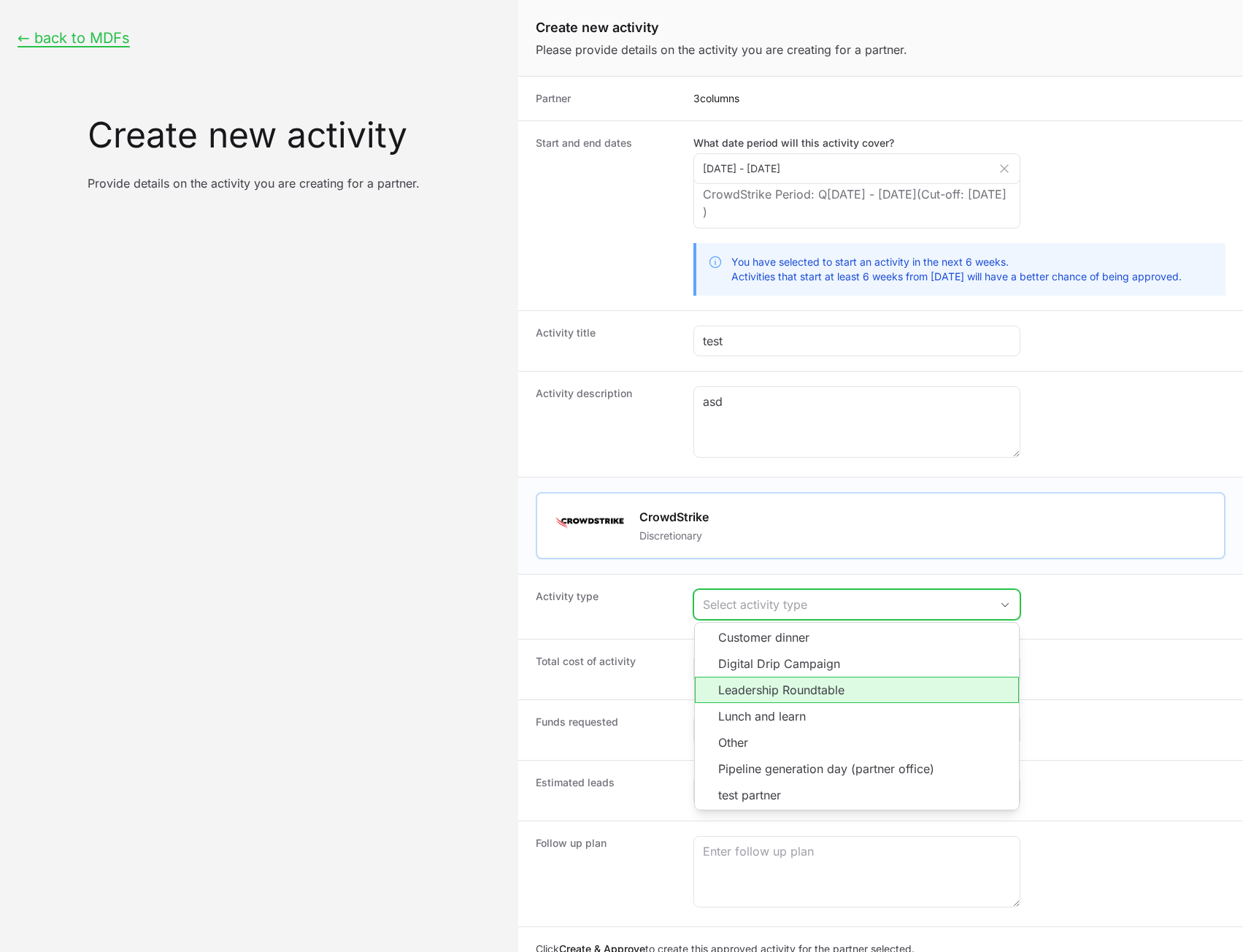
click at [777, 678] on li "Leadership Roundtable" at bounding box center [857, 690] width 324 height 27
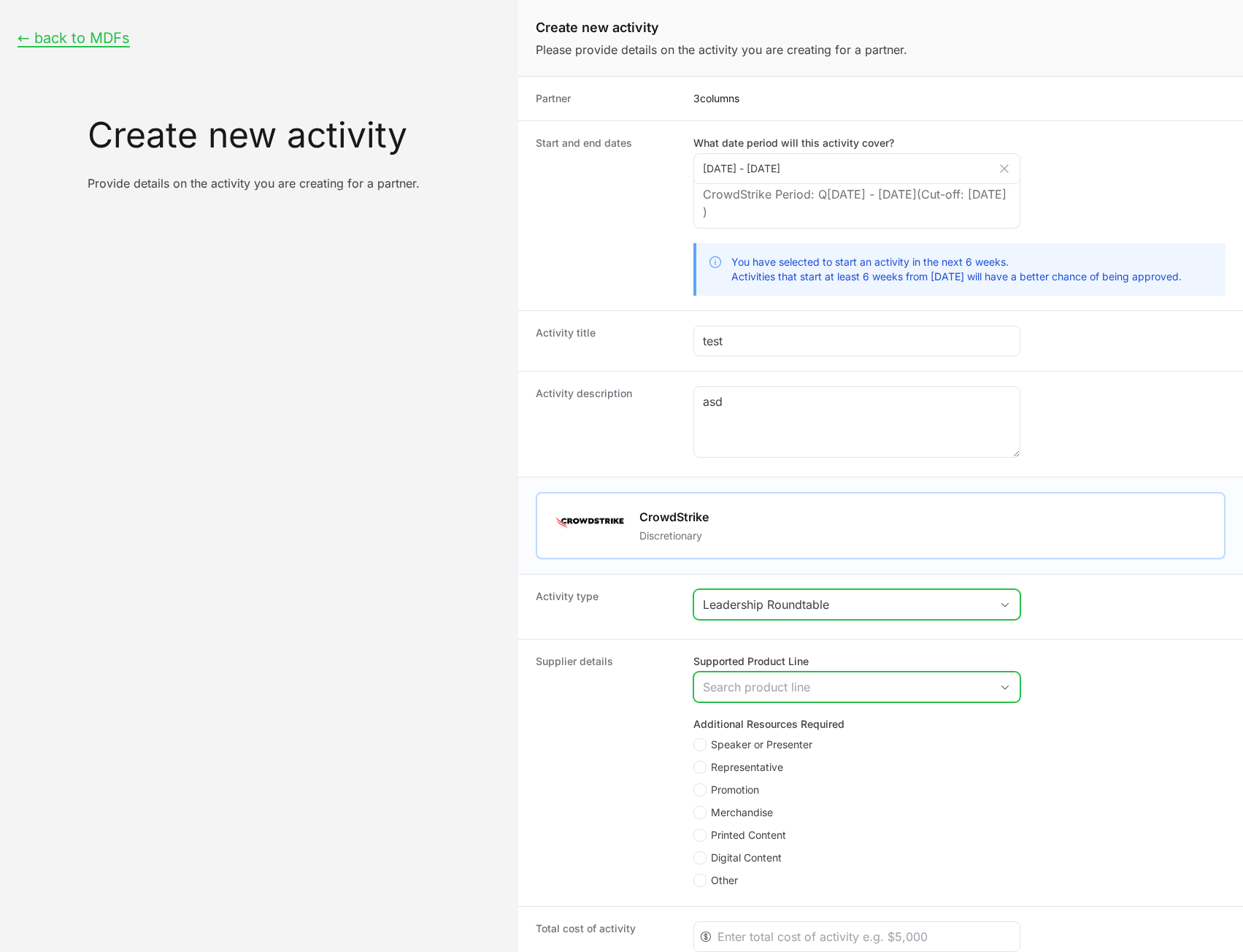
drag, startPoint x: 777, startPoint y: 694, endPoint x: 778, endPoint y: 703, distance: 9.1
click at [777, 694] on div "Search product line" at bounding box center [847, 687] width 288 height 18
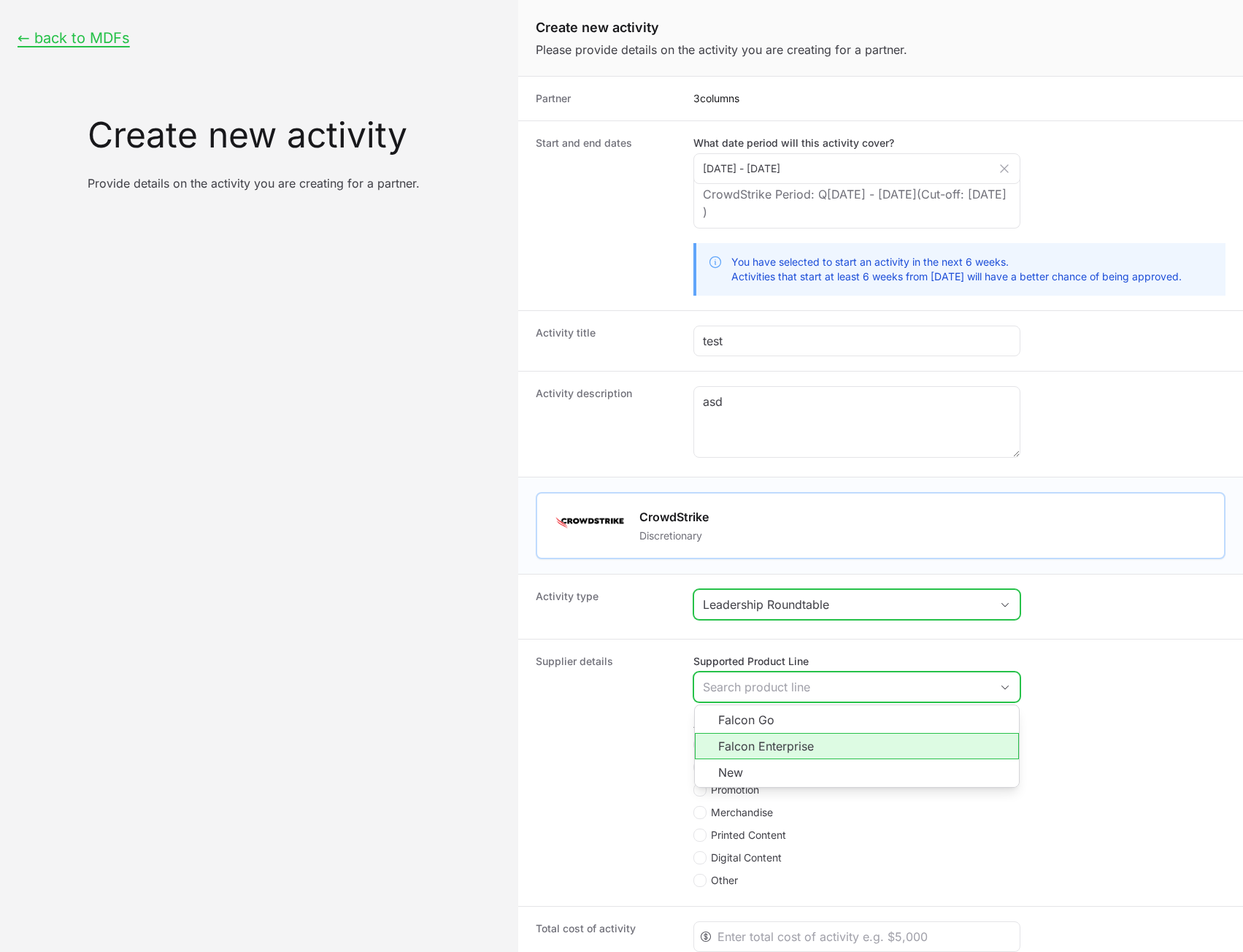
click at [782, 748] on li "Falcon Enterprise" at bounding box center [857, 746] width 324 height 27
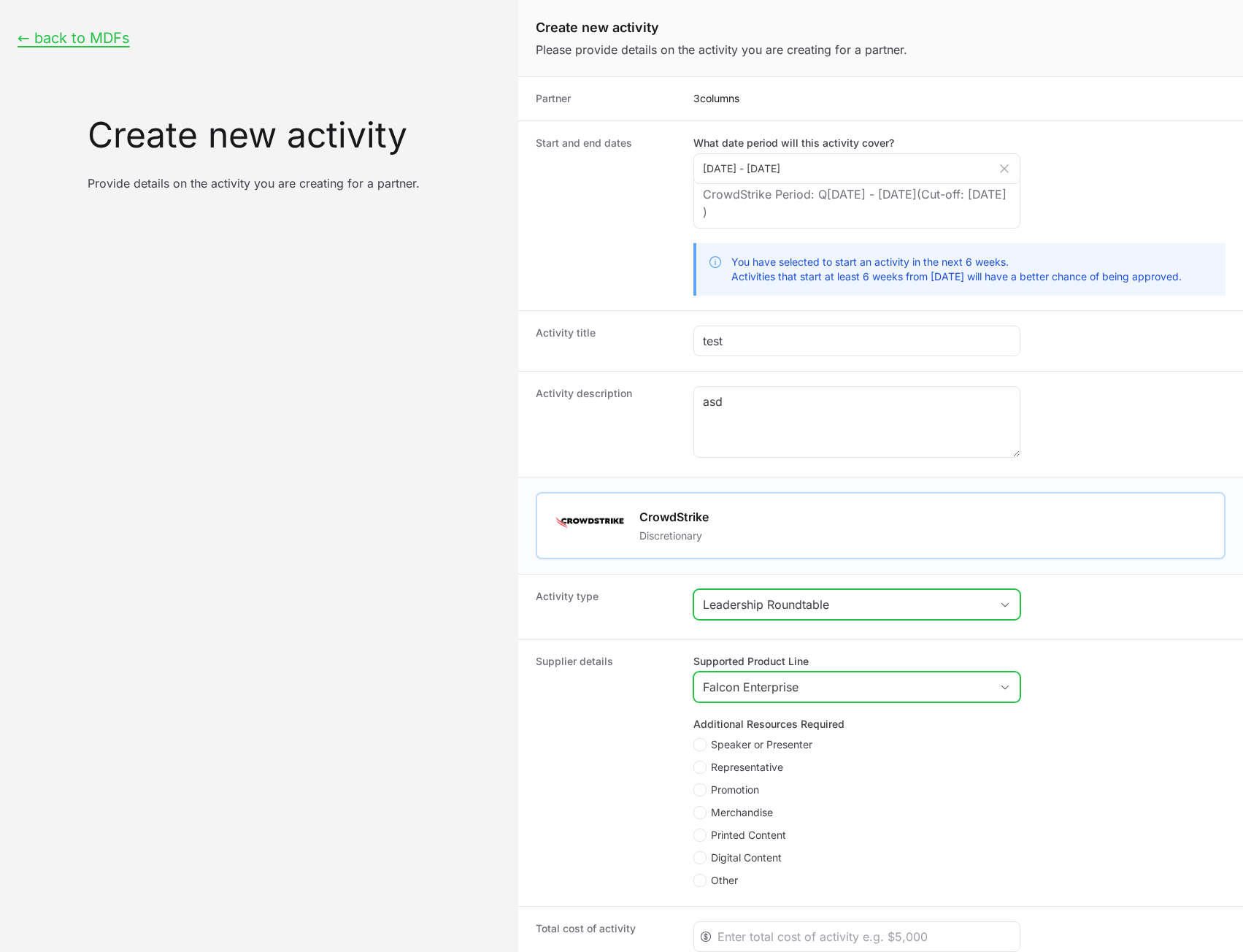
click at [740, 766] on span "Representative" at bounding box center [747, 767] width 72 height 14
click at [695, 762] on input "Representative" at bounding box center [694, 762] width 2 height 2
checkbox input "true"
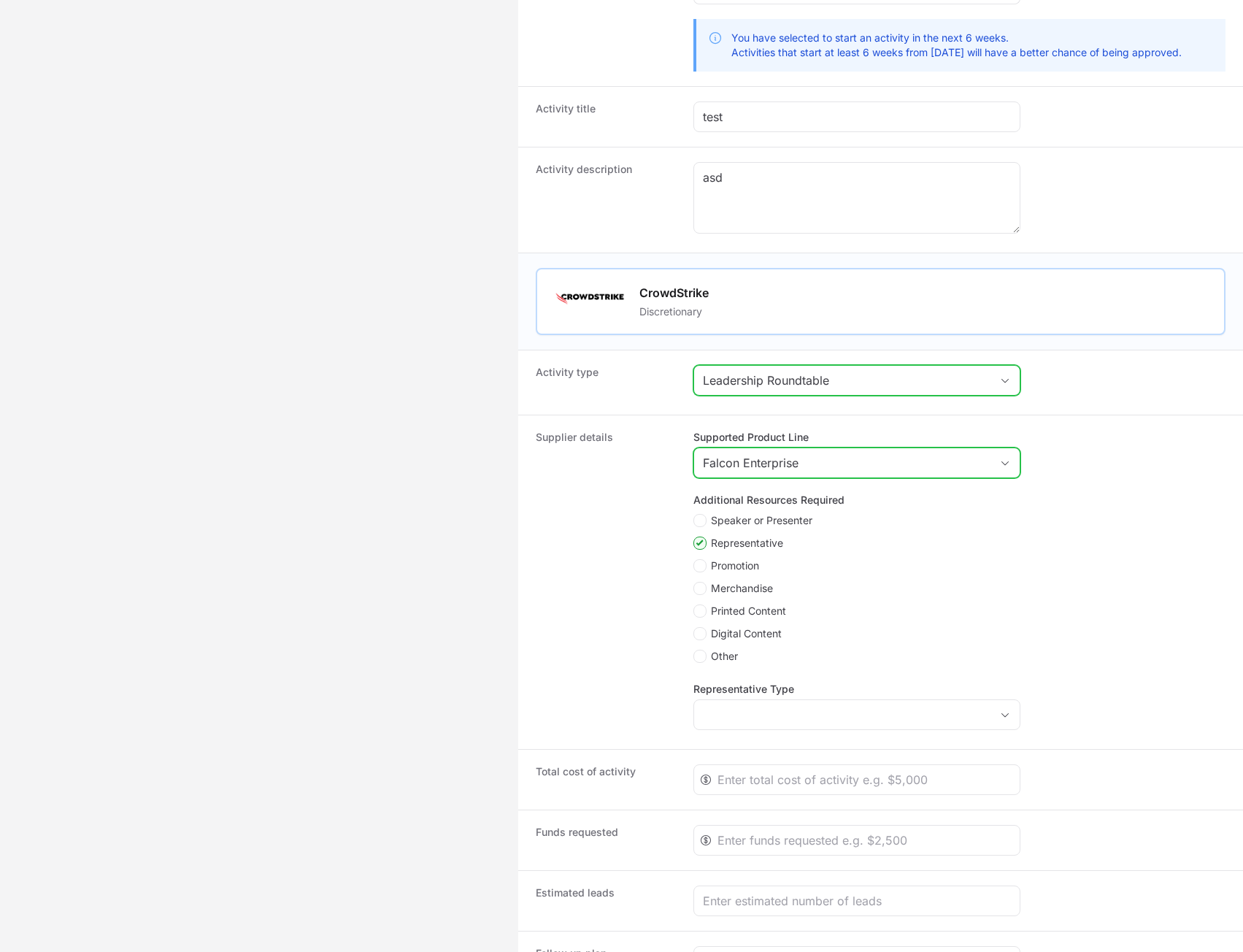
scroll to position [388, 0]
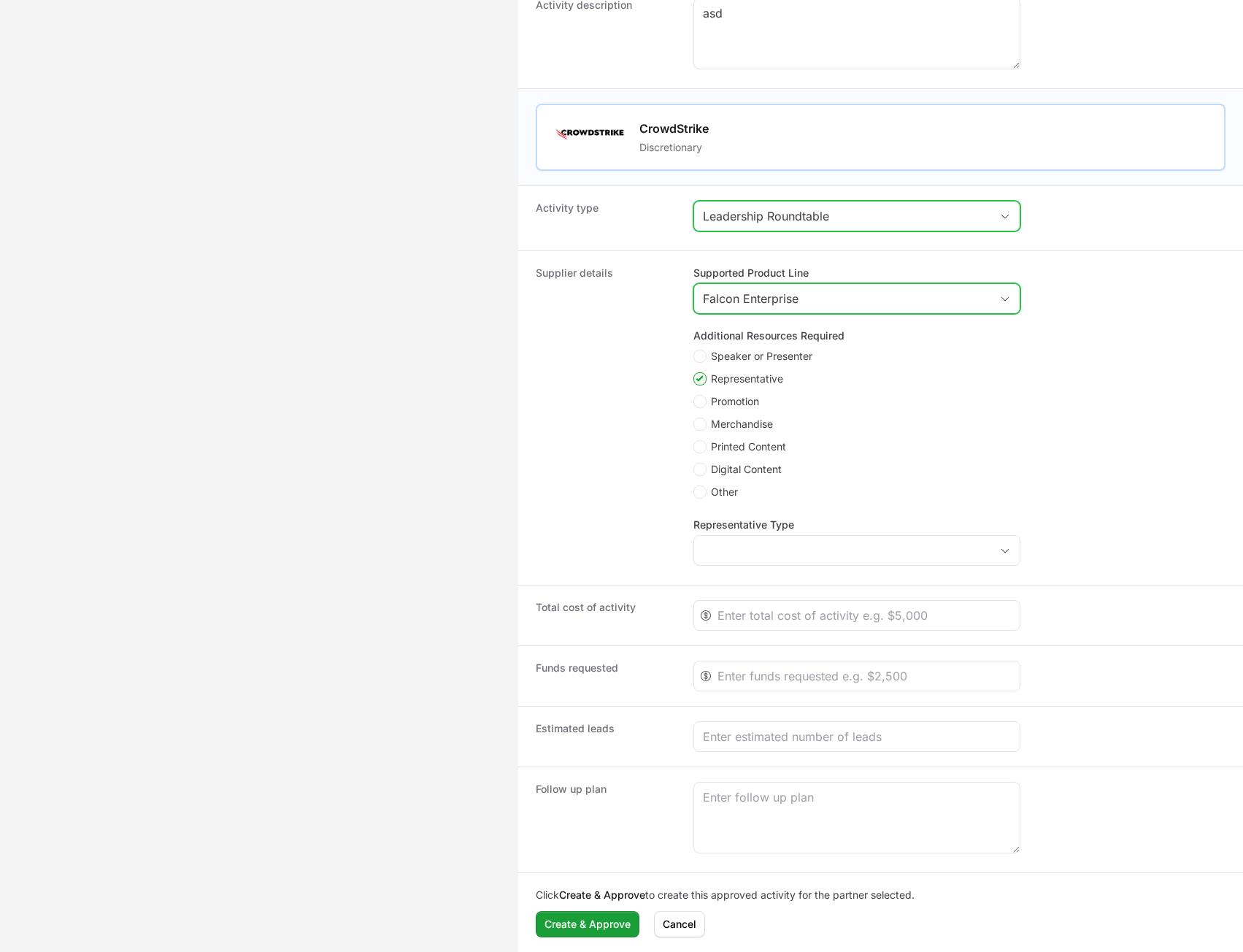
drag, startPoint x: 786, startPoint y: 576, endPoint x: 792, endPoint y: 551, distance: 25.7
click at [786, 575] on div "Supplier details Supported Product Line Falcon Enterprise Additional Resources …" at bounding box center [881, 417] width 724 height 335
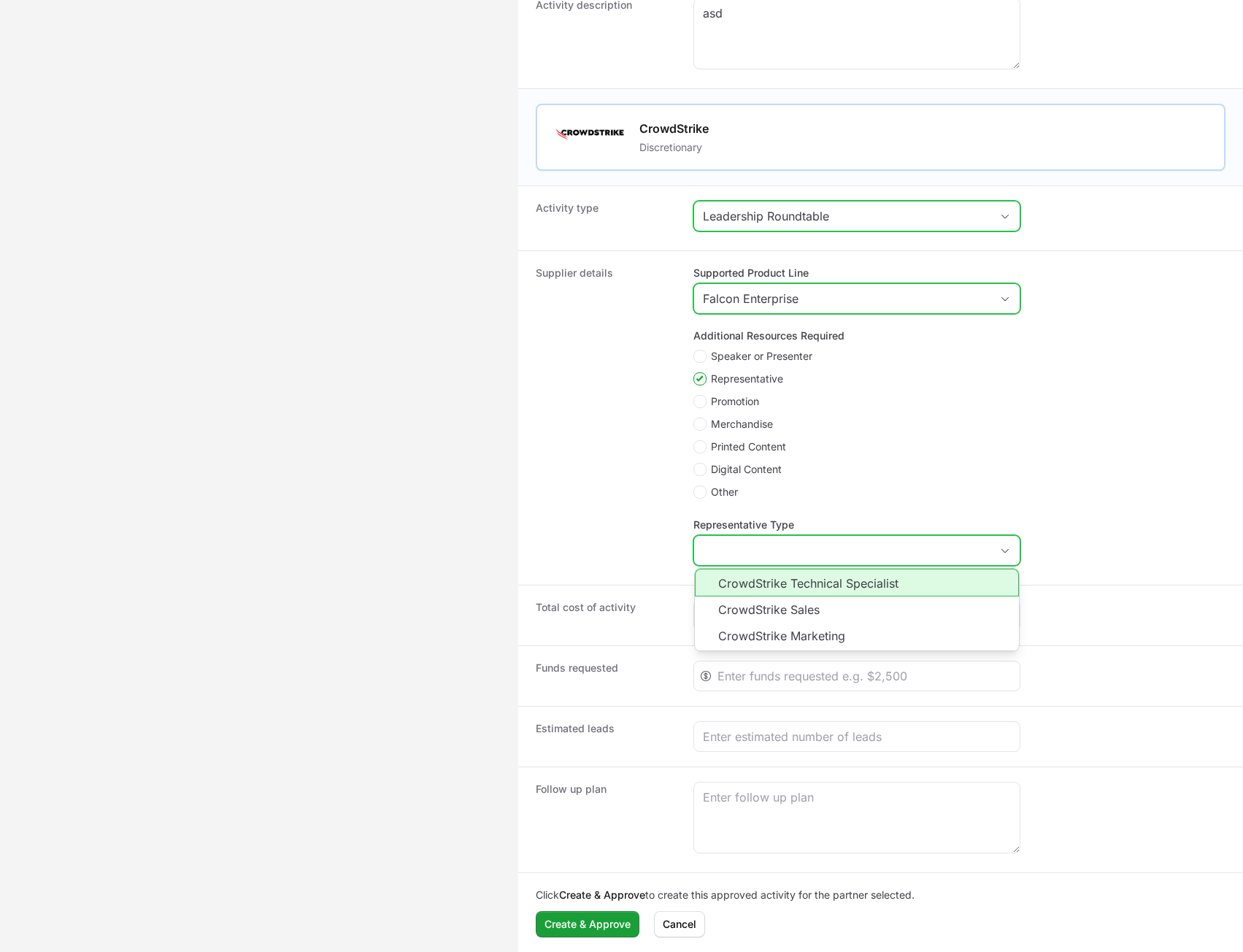
click at [792, 551] on input "Representative Type" at bounding box center [843, 550] width 297 height 29
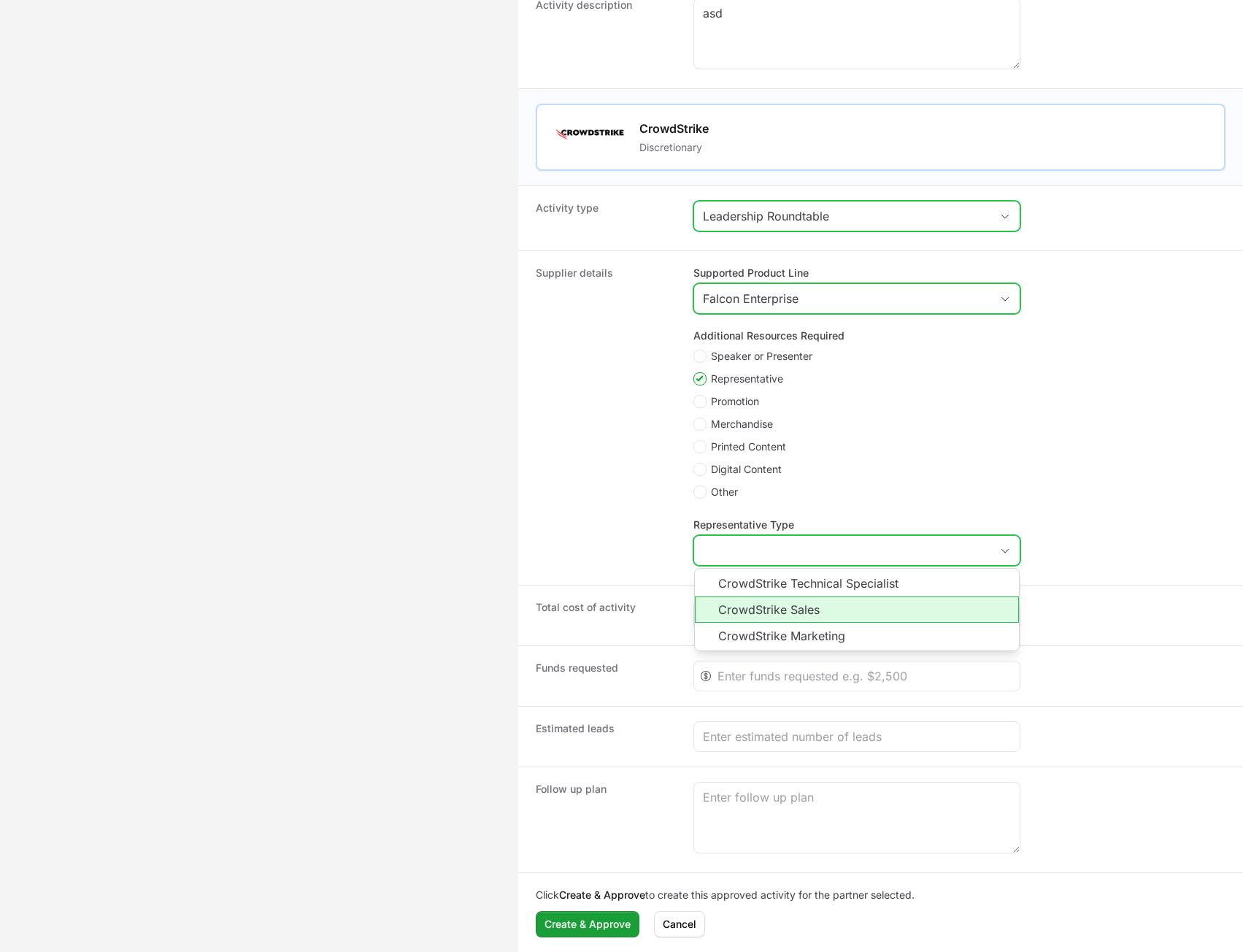
click at [782, 607] on li "CrowdStrike Sales" at bounding box center [857, 610] width 324 height 27
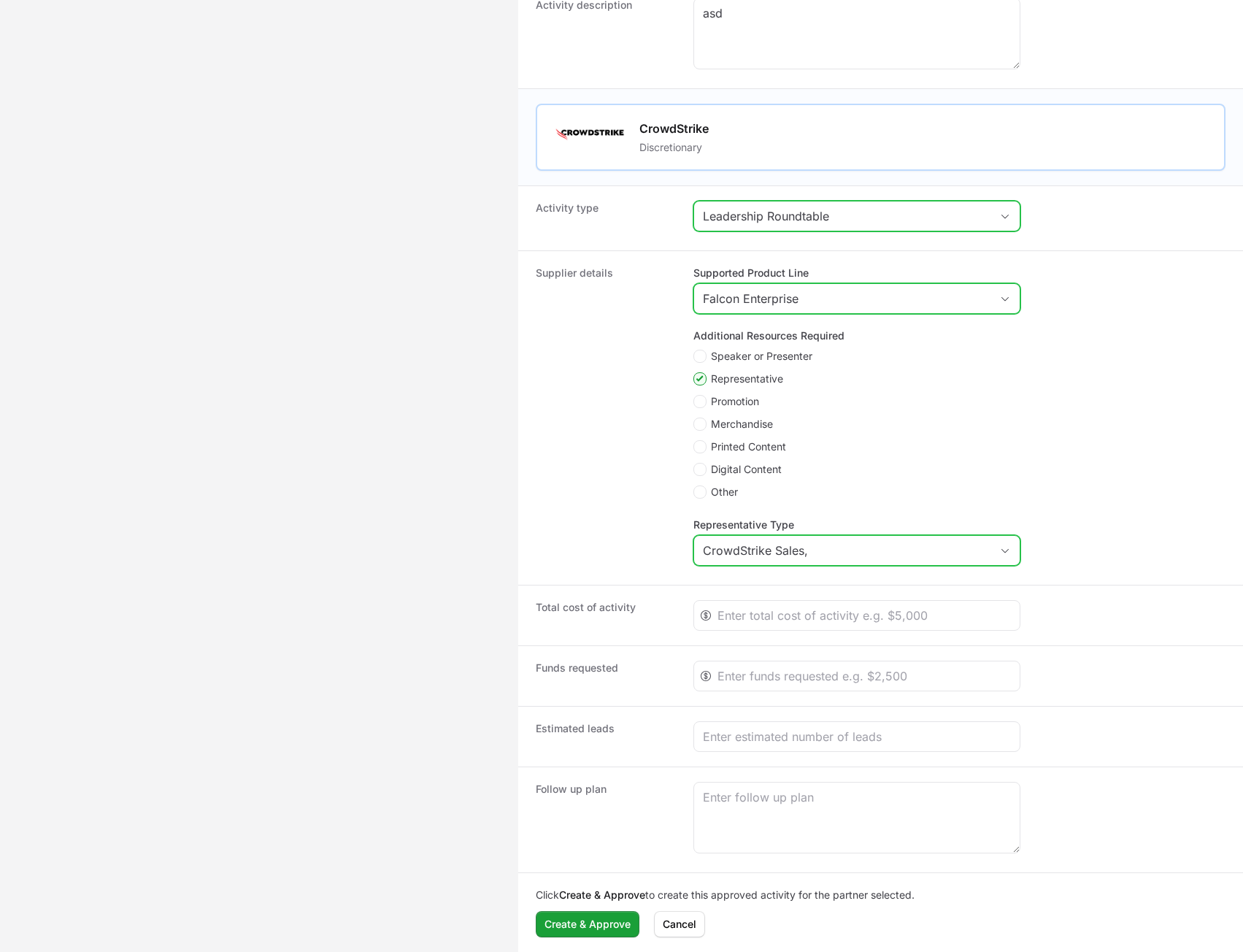
type input "CrowdStrike Sales"
click at [794, 657] on div "Funds requested" at bounding box center [881, 676] width 724 height 60
click at [801, 609] on input "Create activity form" at bounding box center [864, 615] width 293 height 18
type input "324"
click at [787, 673] on input "Create activity form" at bounding box center [864, 676] width 293 height 18
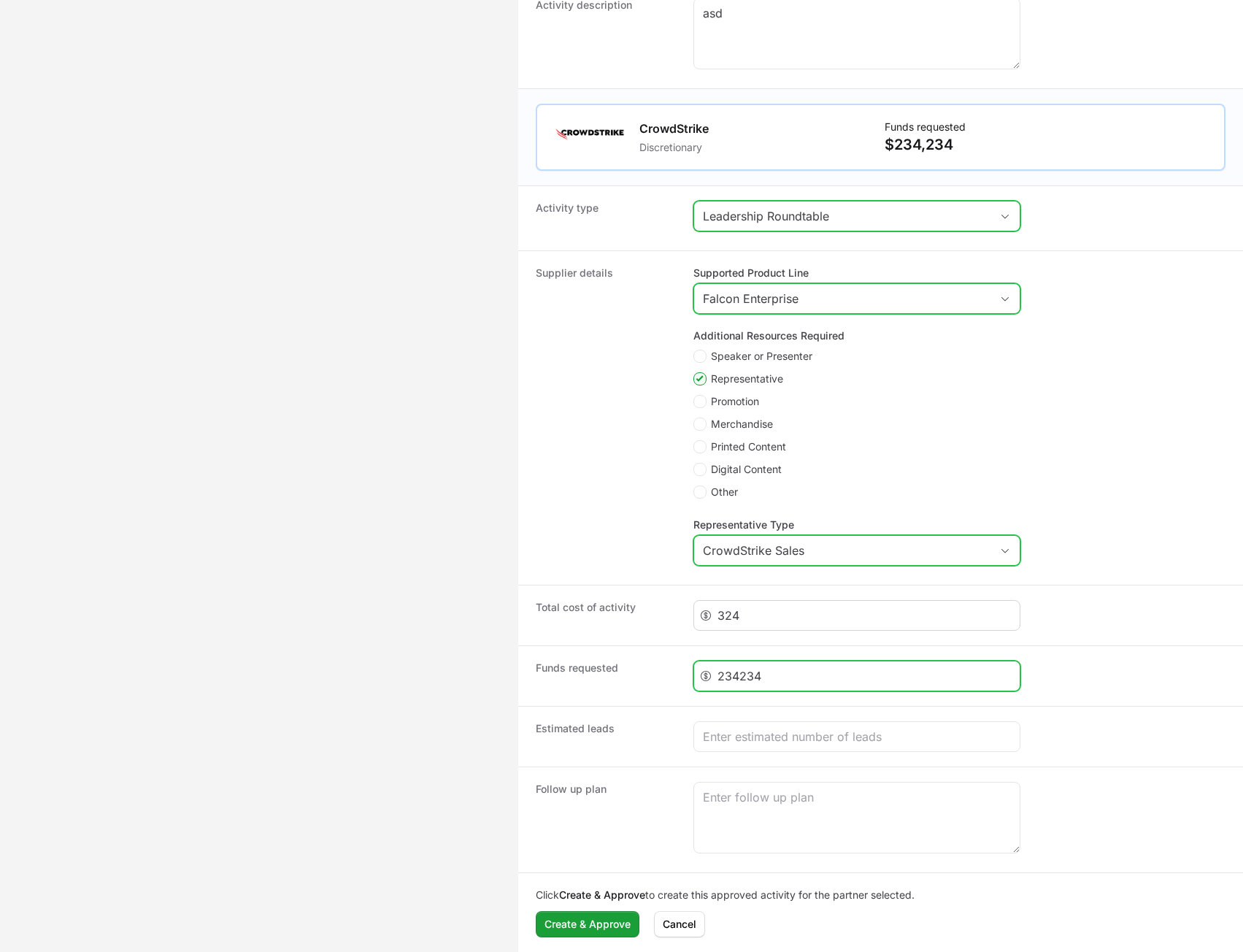
type input "234234"
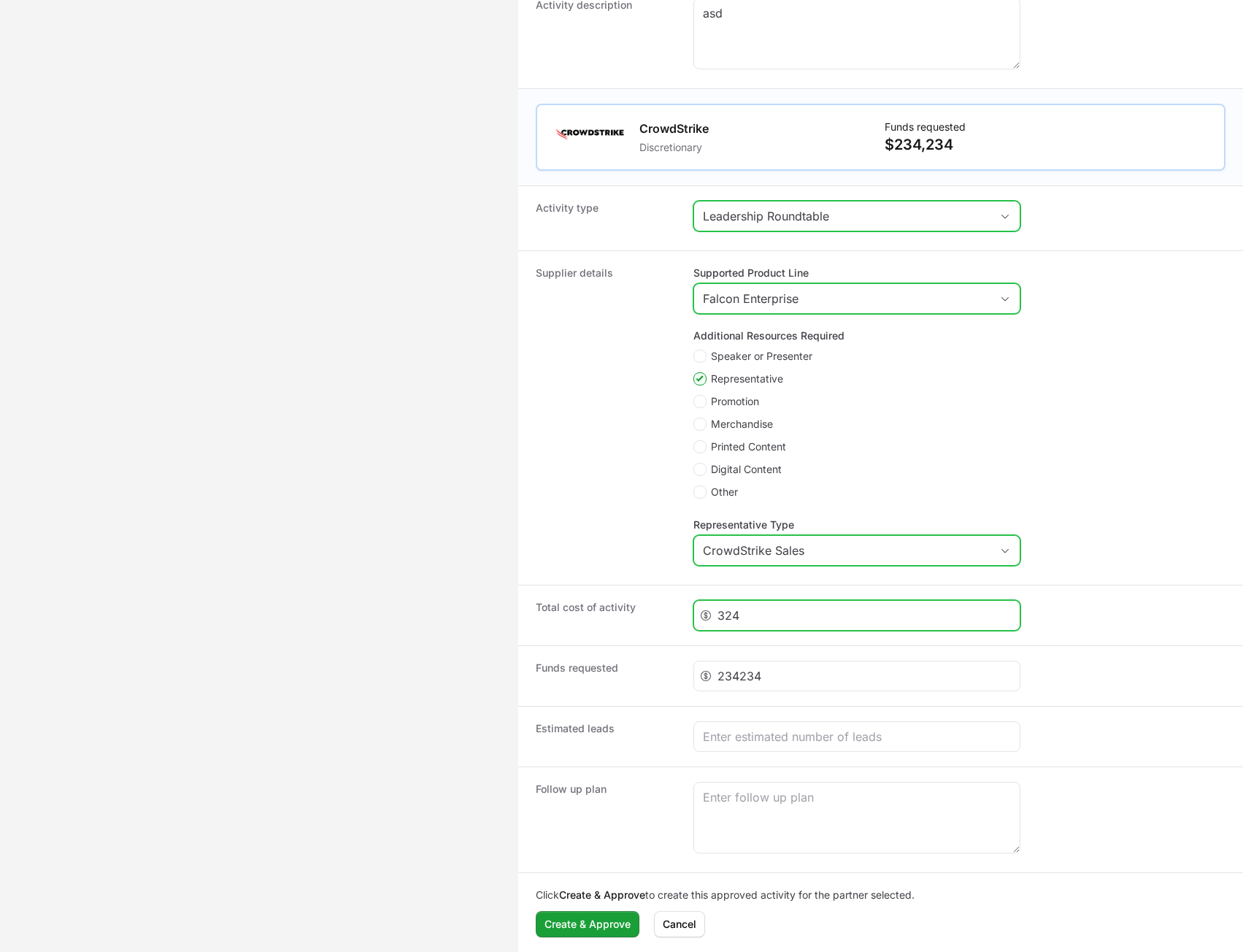
drag, startPoint x: 772, startPoint y: 622, endPoint x: 682, endPoint y: 620, distance: 90.0
click at [682, 620] on div "Total cost of activity 324" at bounding box center [881, 615] width 724 height 60
type input "234432"
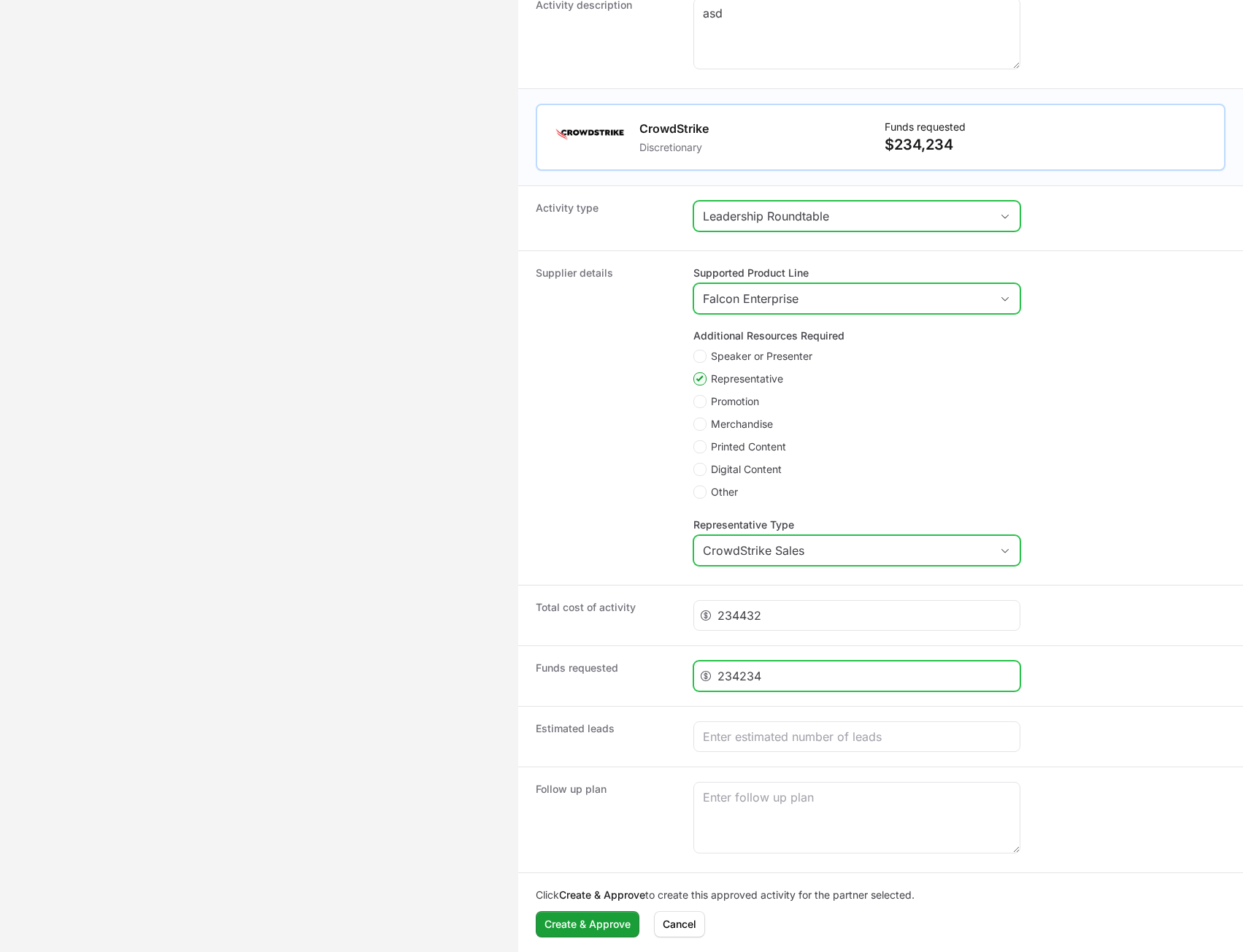
drag, startPoint x: 780, startPoint y: 678, endPoint x: 719, endPoint y: 679, distance: 61.0
click at [719, 679] on input "234234" at bounding box center [864, 676] width 293 height 18
type input "2324"
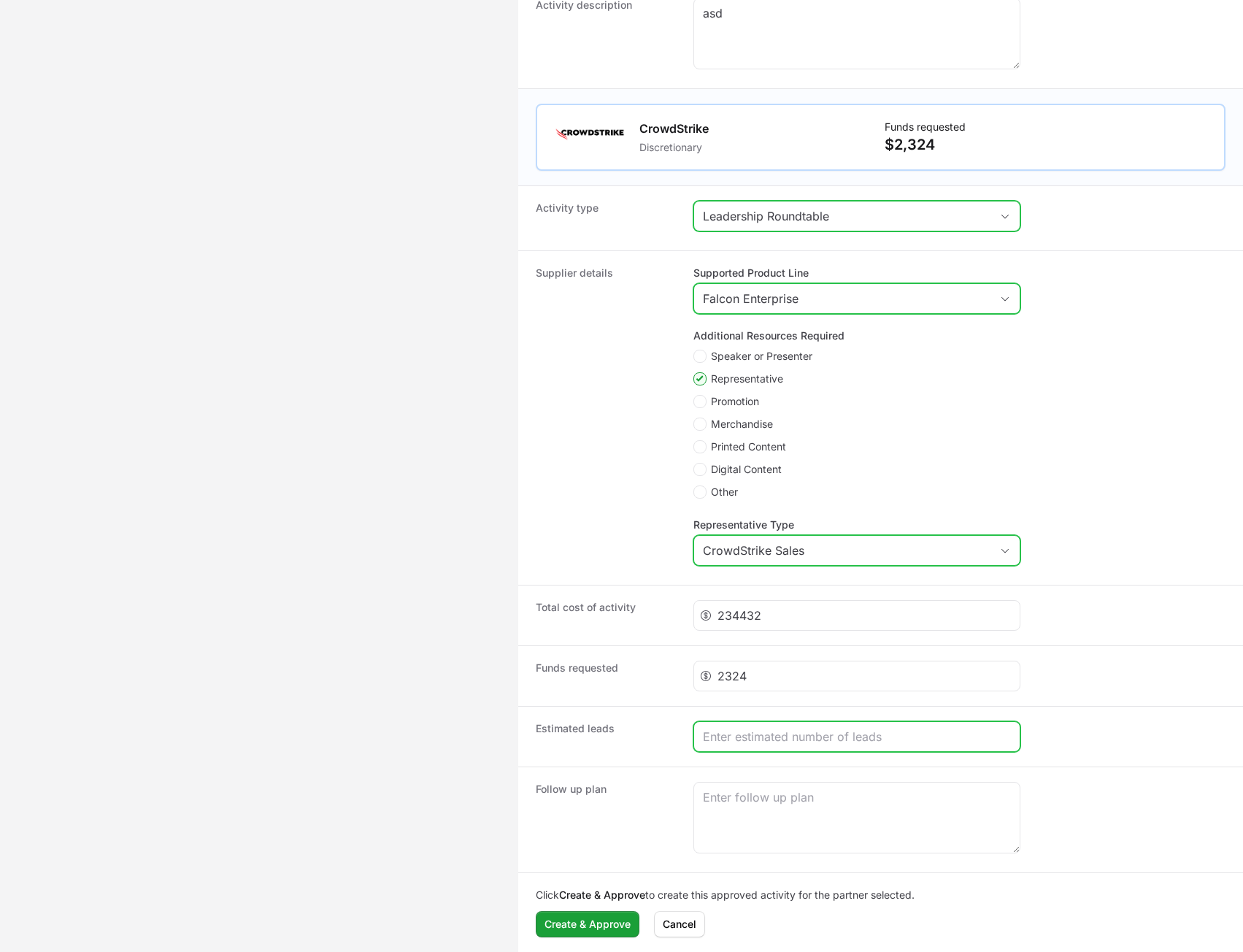
click at [755, 734] on input "Create activity form" at bounding box center [857, 737] width 308 height 18
type input "234"
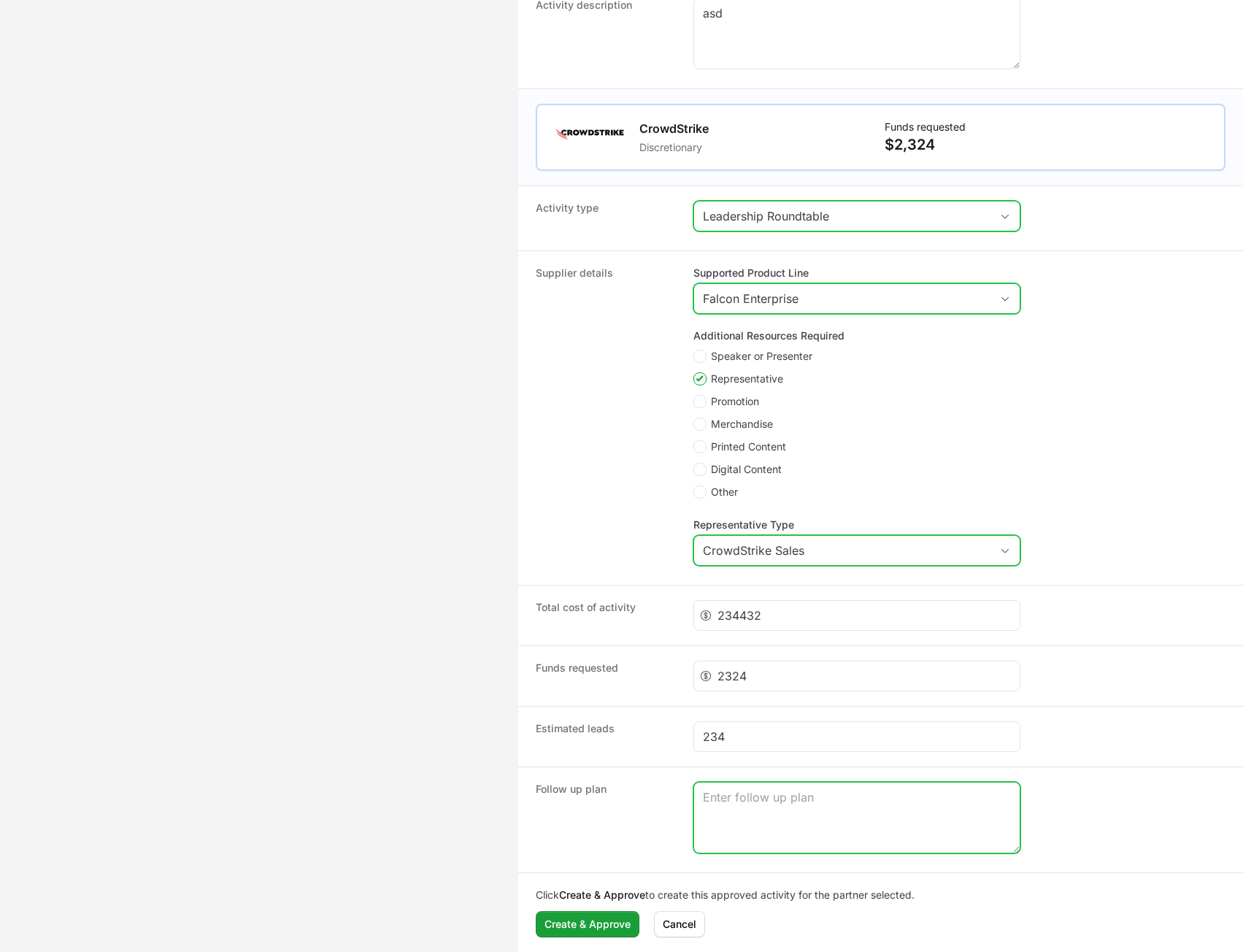
click at [775, 812] on textarea "Create activity form" at bounding box center [857, 817] width 326 height 70
type textarea "234"
click at [614, 920] on div "Click Create & Approve to create this approved activity for the partner selecte…" at bounding box center [881, 912] width 724 height 80
click at [609, 926] on span "Create & Approve" at bounding box center [587, 924] width 86 height 18
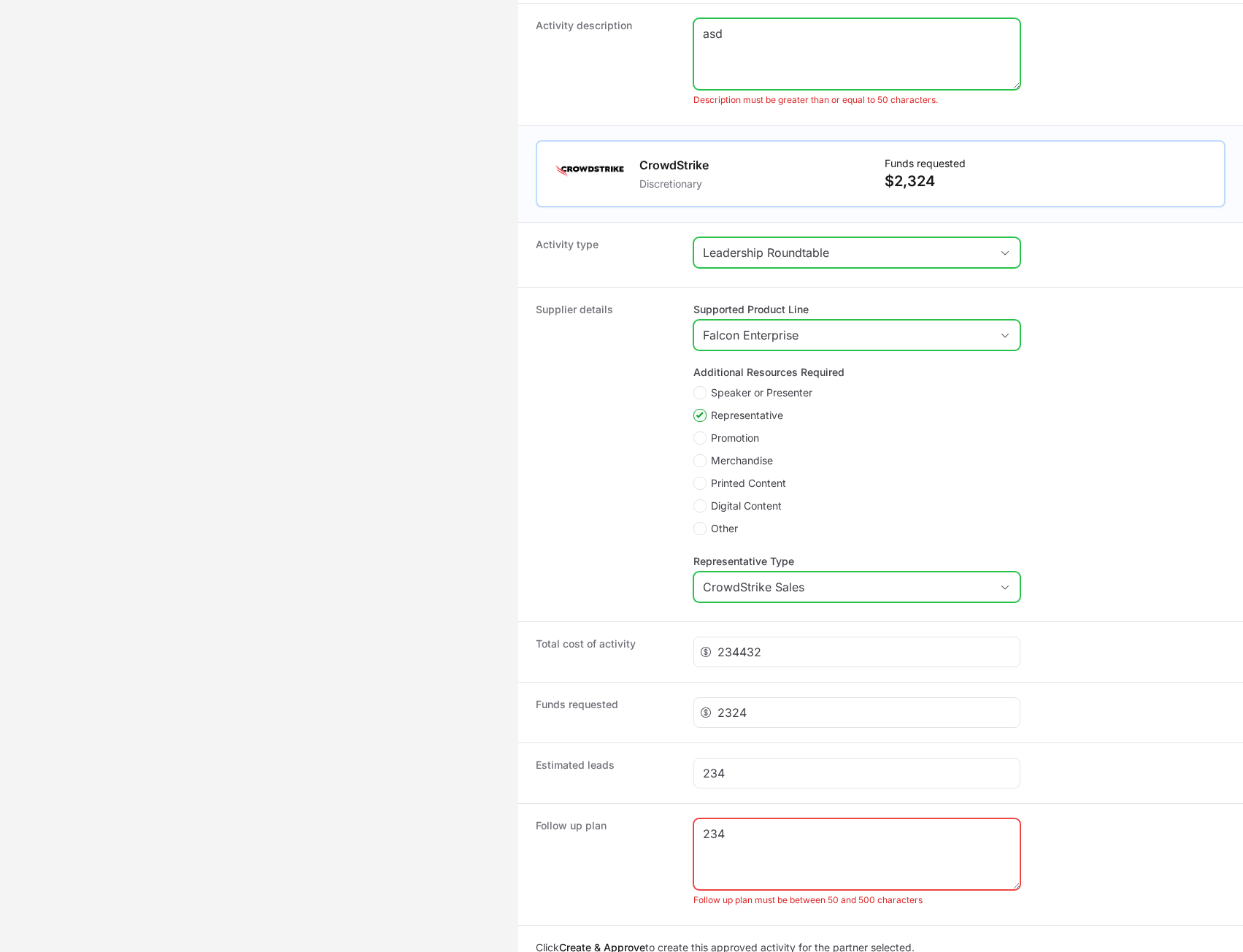
click at [807, 78] on textarea "asd" at bounding box center [857, 53] width 326 height 70
type textarea "asdasd asd sdads"
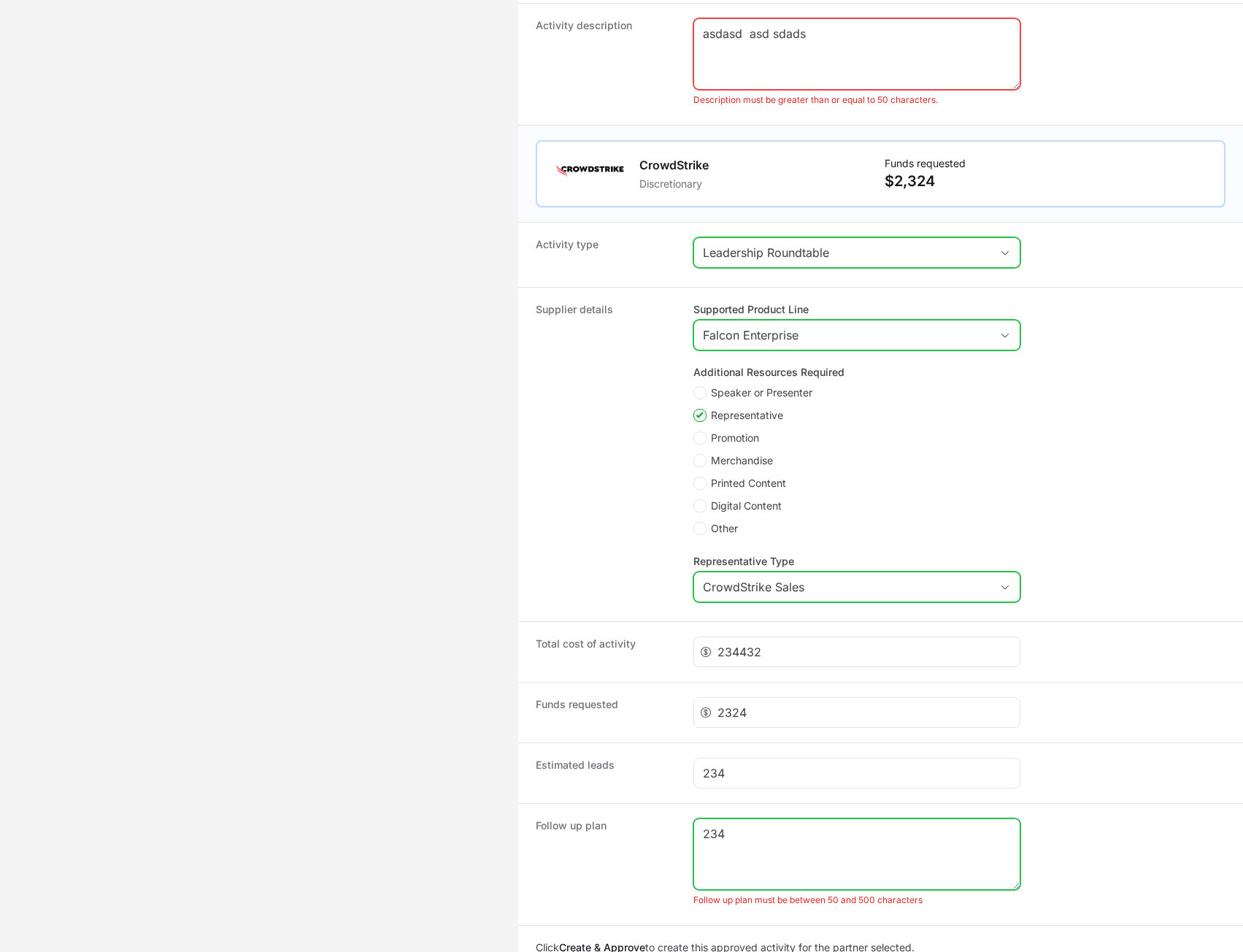
drag, startPoint x: 851, startPoint y: 863, endPoint x: 857, endPoint y: 853, distance: 11.7
click at [853, 863] on textarea "234" at bounding box center [857, 853] width 326 height 70
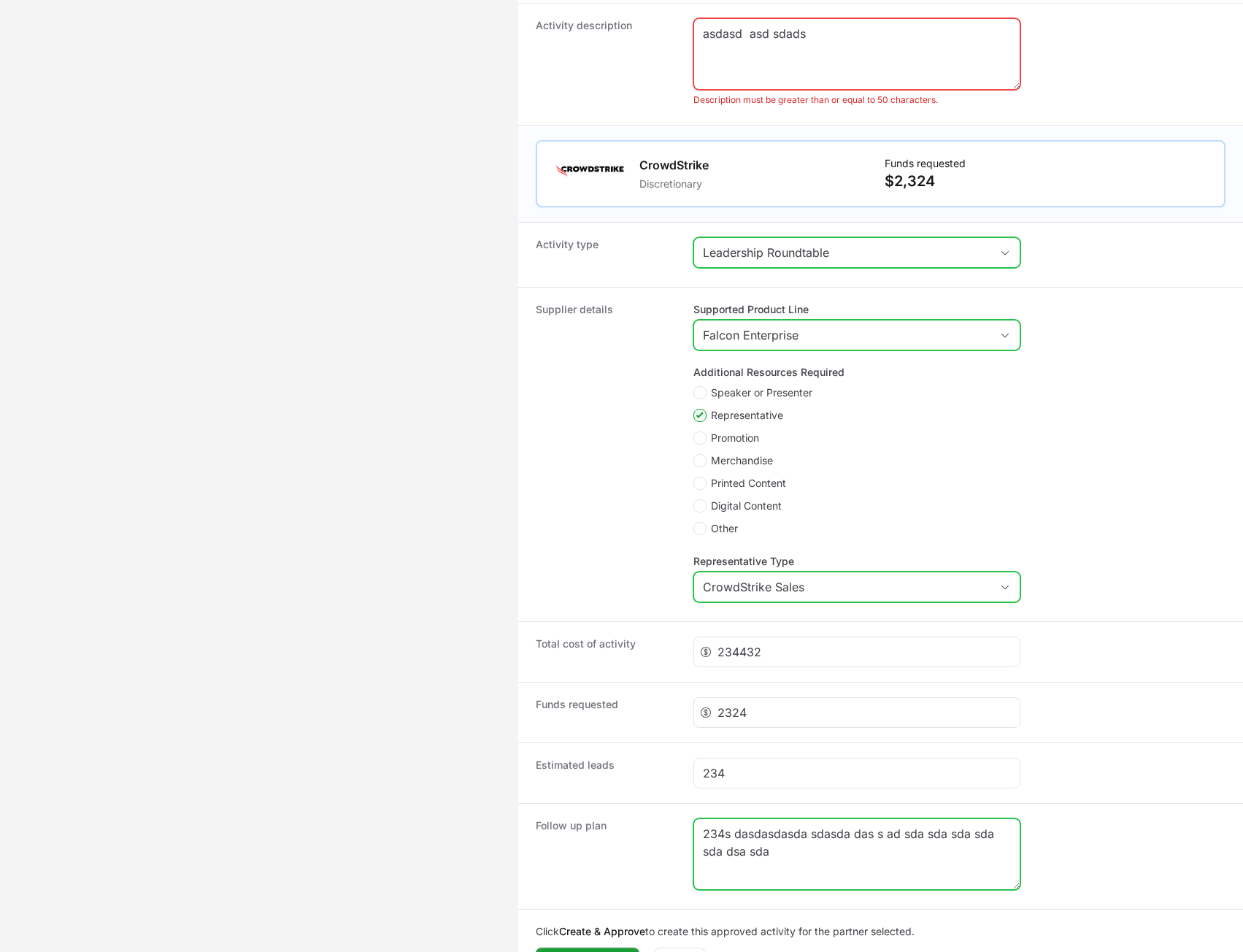
type textarea "234s dasdasdasda sdasda das s ad sda sda sda sda sda dsa sda"
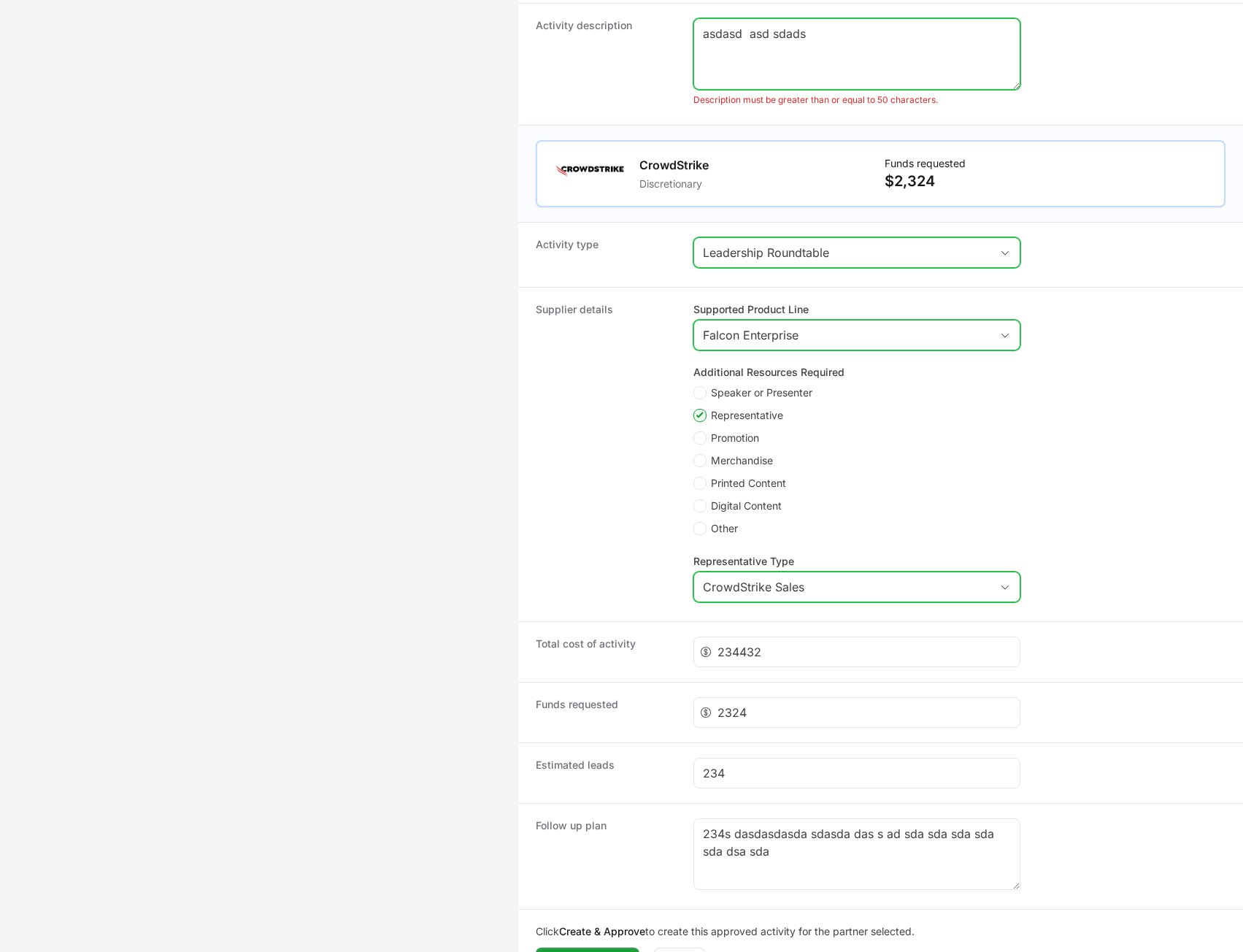
click at [933, 60] on textarea "asdasd asd sdads" at bounding box center [857, 53] width 326 height 70
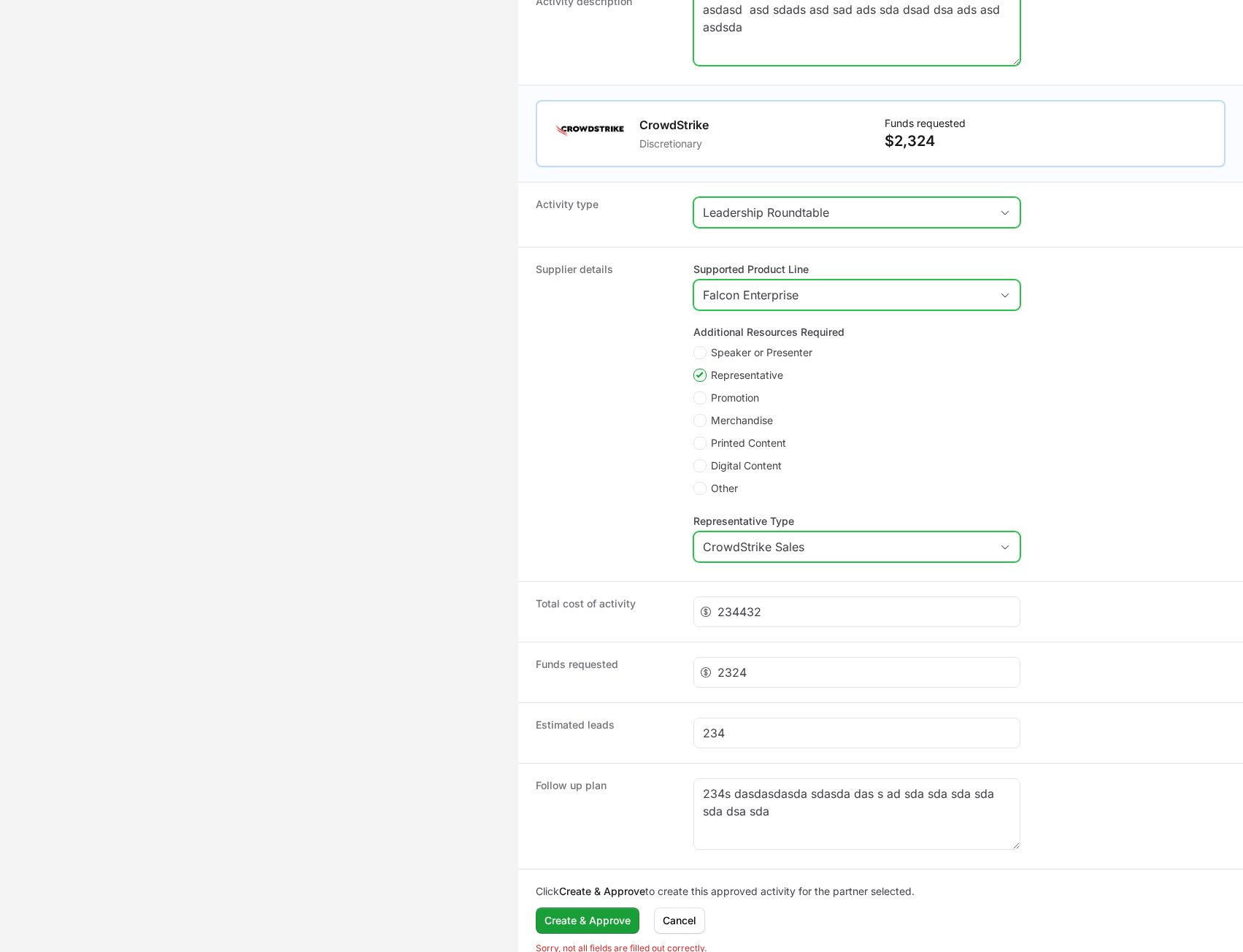
scroll to position [433, 0]
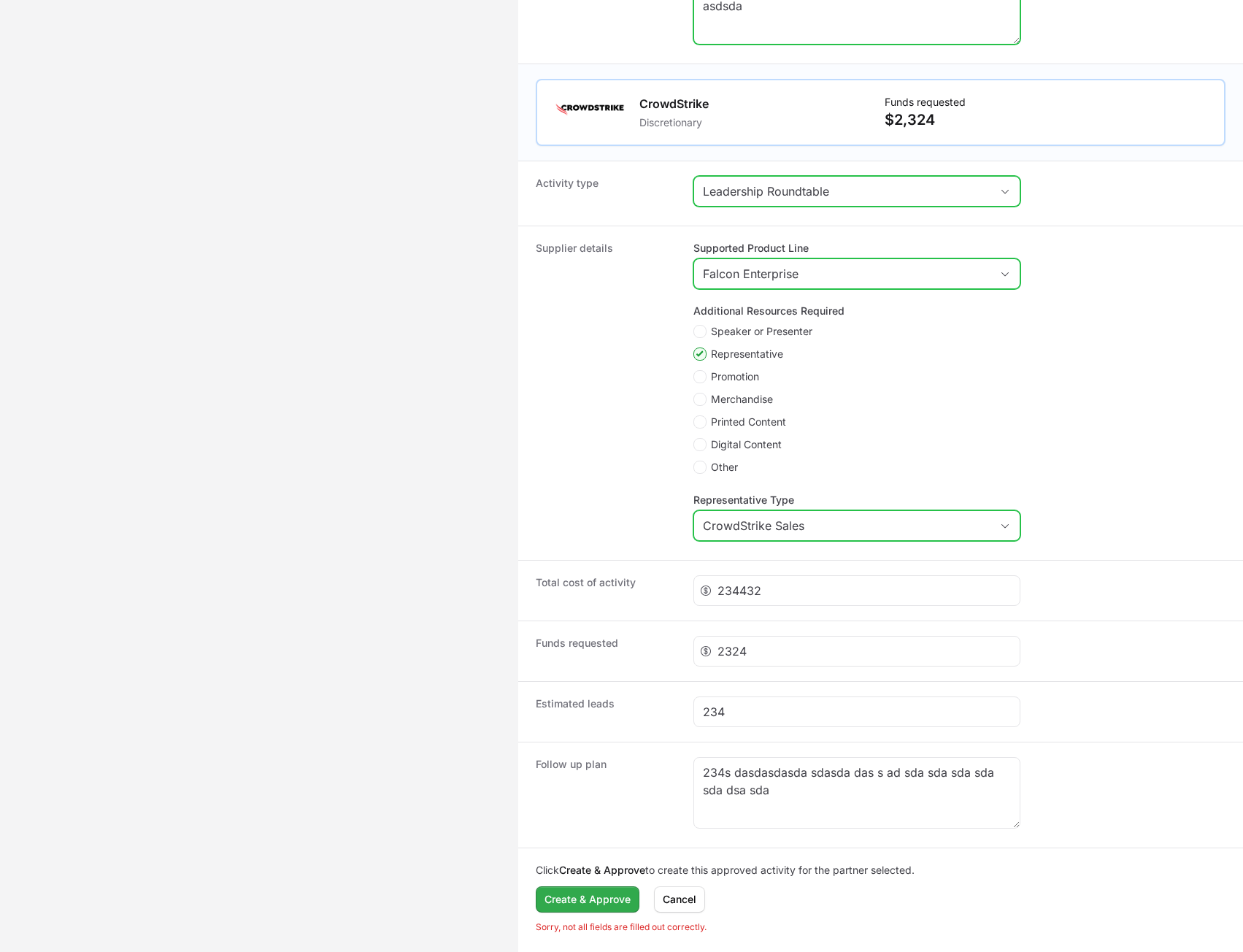
type textarea "asdasd asd sdads asd sad ads sda dsad dsa ads asd asdsda"
click at [598, 899] on span "Create & Approve" at bounding box center [587, 900] width 86 height 18
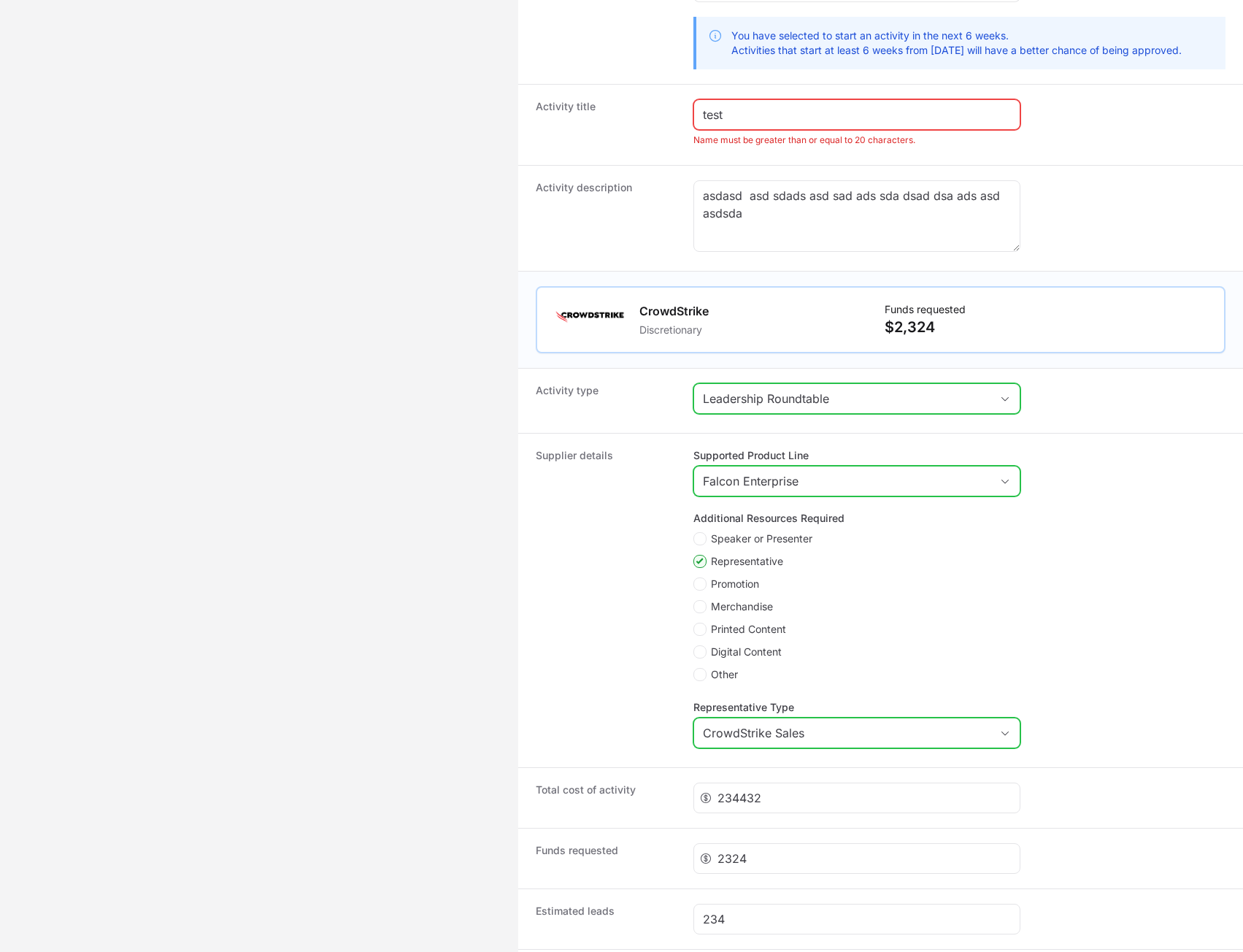
scroll to position [0, 0]
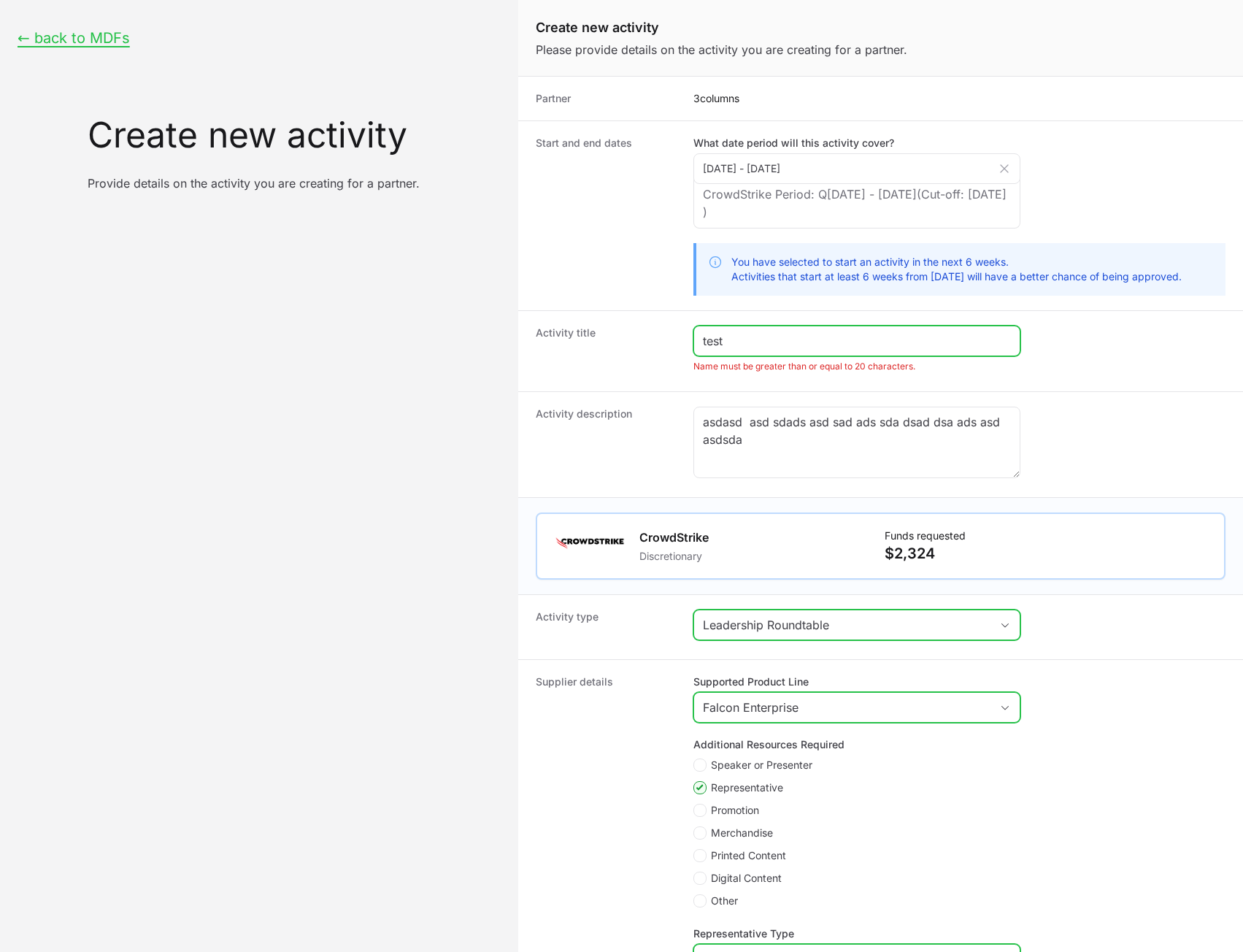
click at [762, 332] on input "test" at bounding box center [857, 341] width 308 height 18
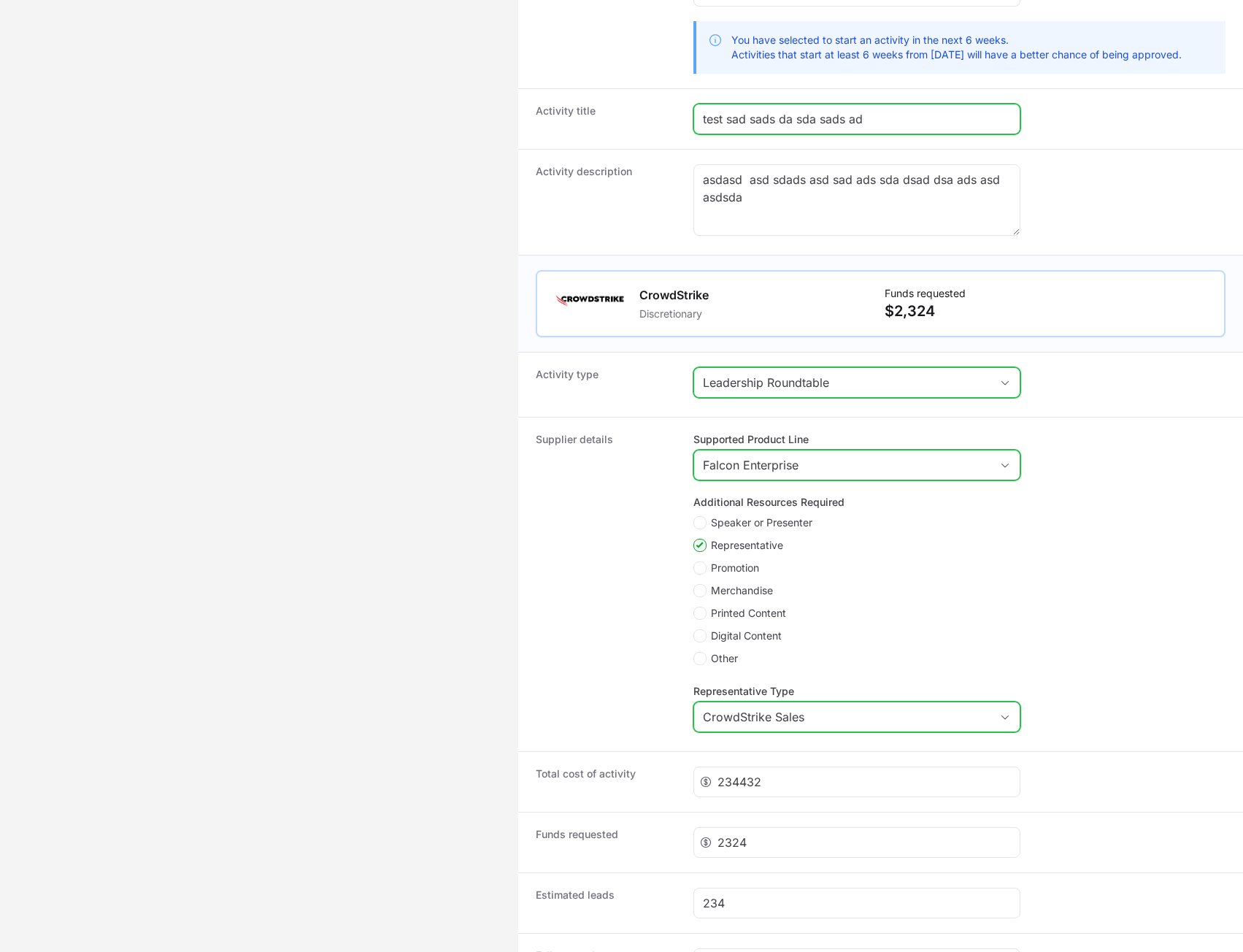
scroll to position [388, 0]
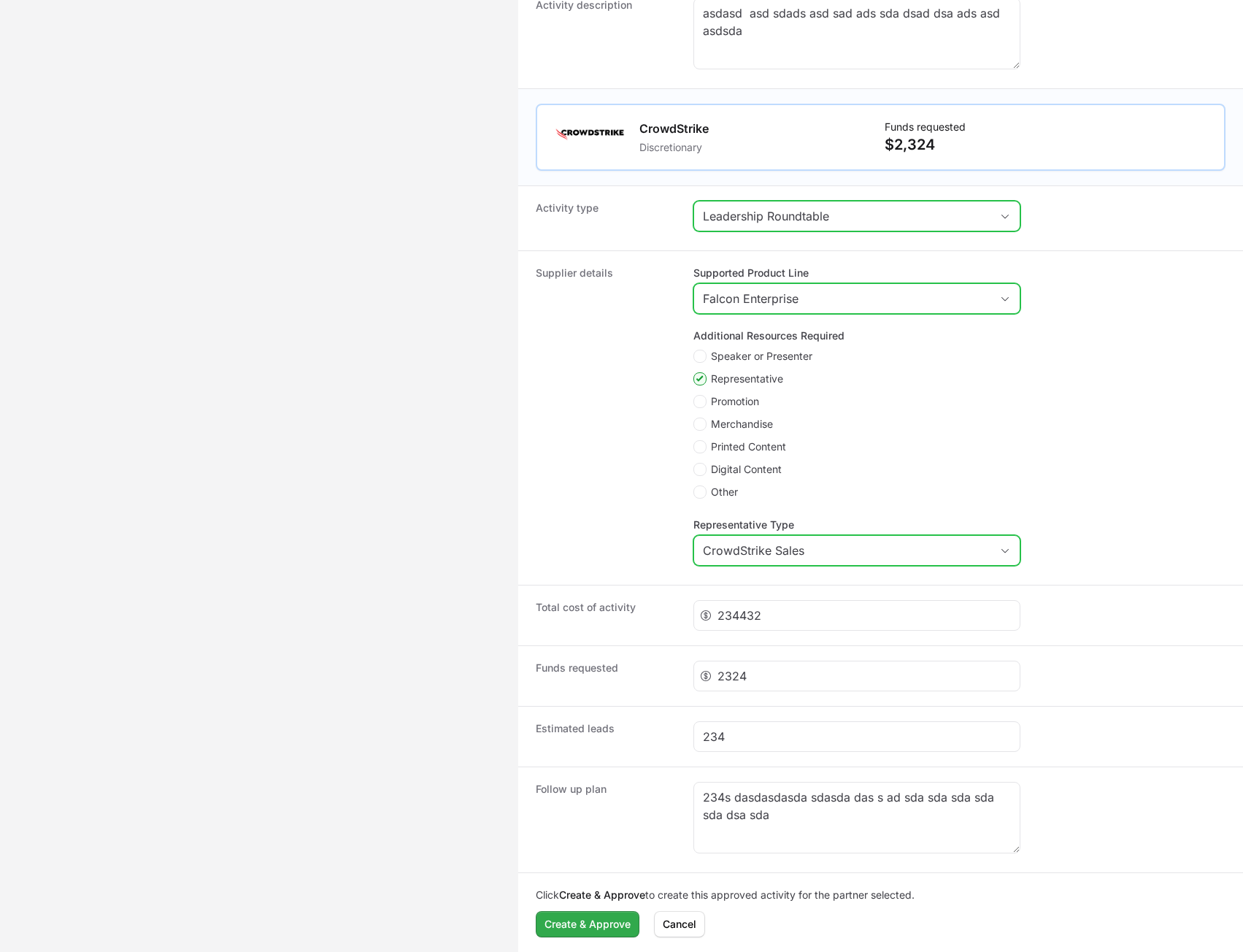
type input "test sad sads da sda sads ad"
click at [566, 926] on span "Create & Approve" at bounding box center [587, 924] width 86 height 18
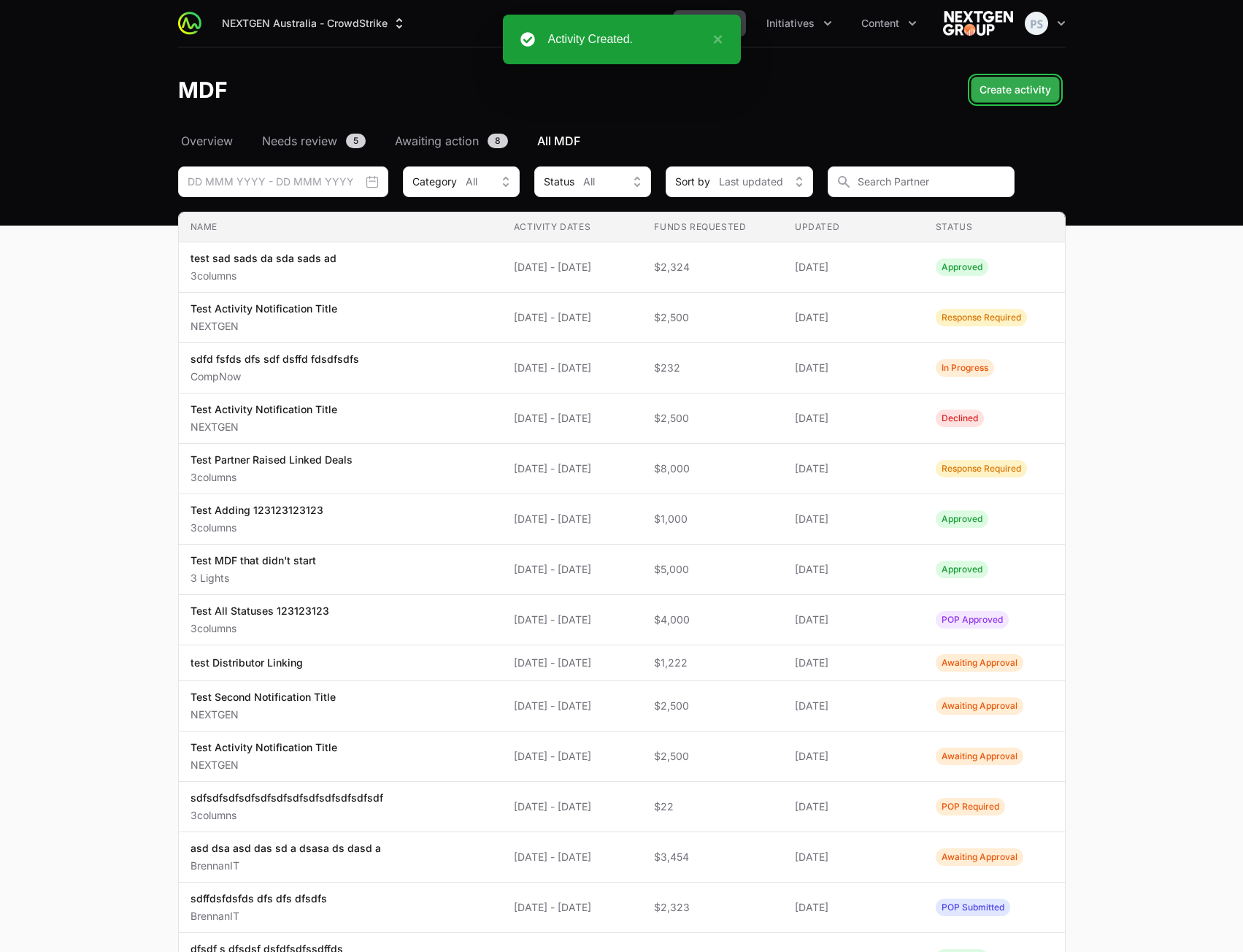
click at [1026, 91] on span "Create activity" at bounding box center [1015, 90] width 72 height 18
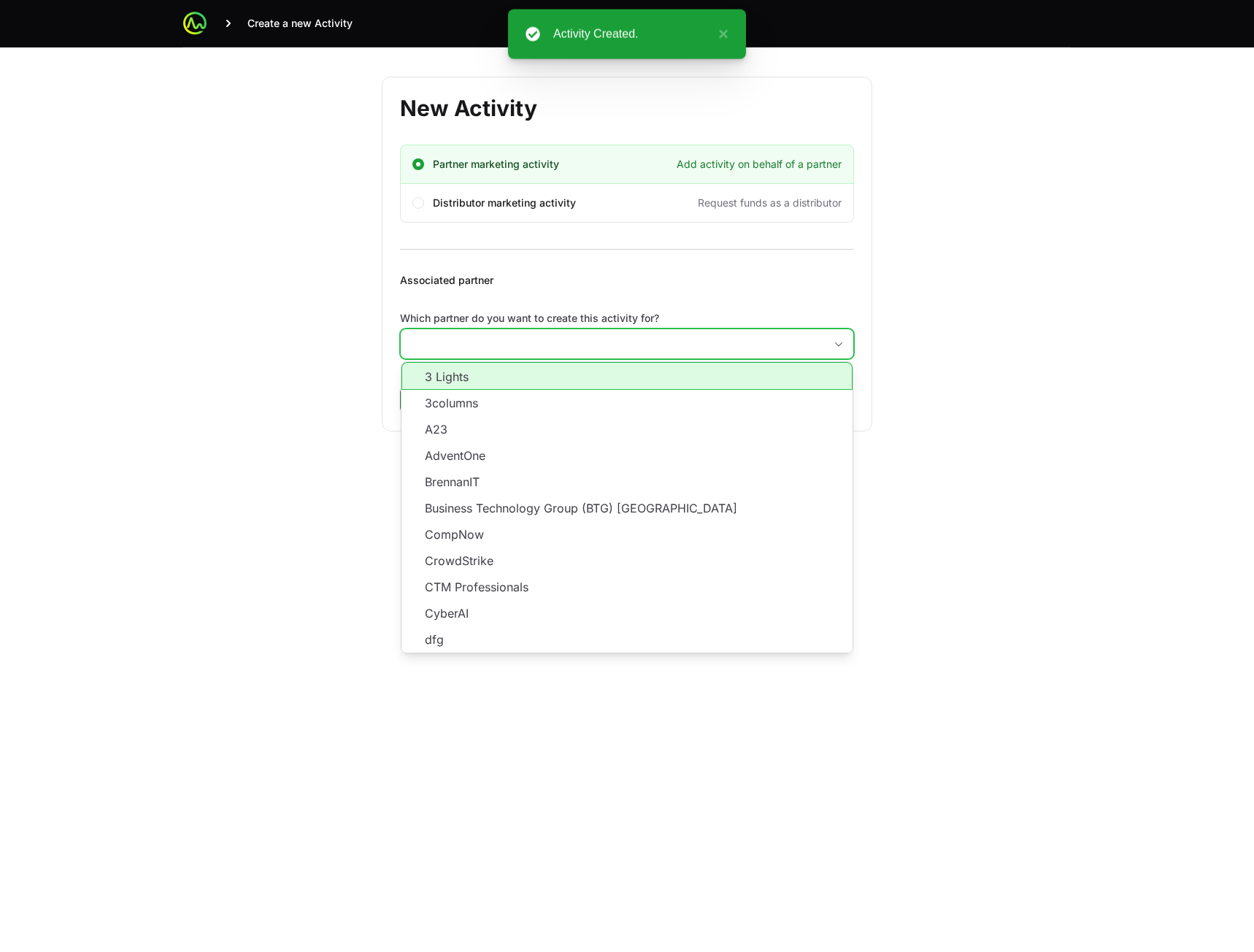
click at [560, 347] on input "Which partner do you want to create this activity for?" at bounding box center [612, 344] width 424 height 29
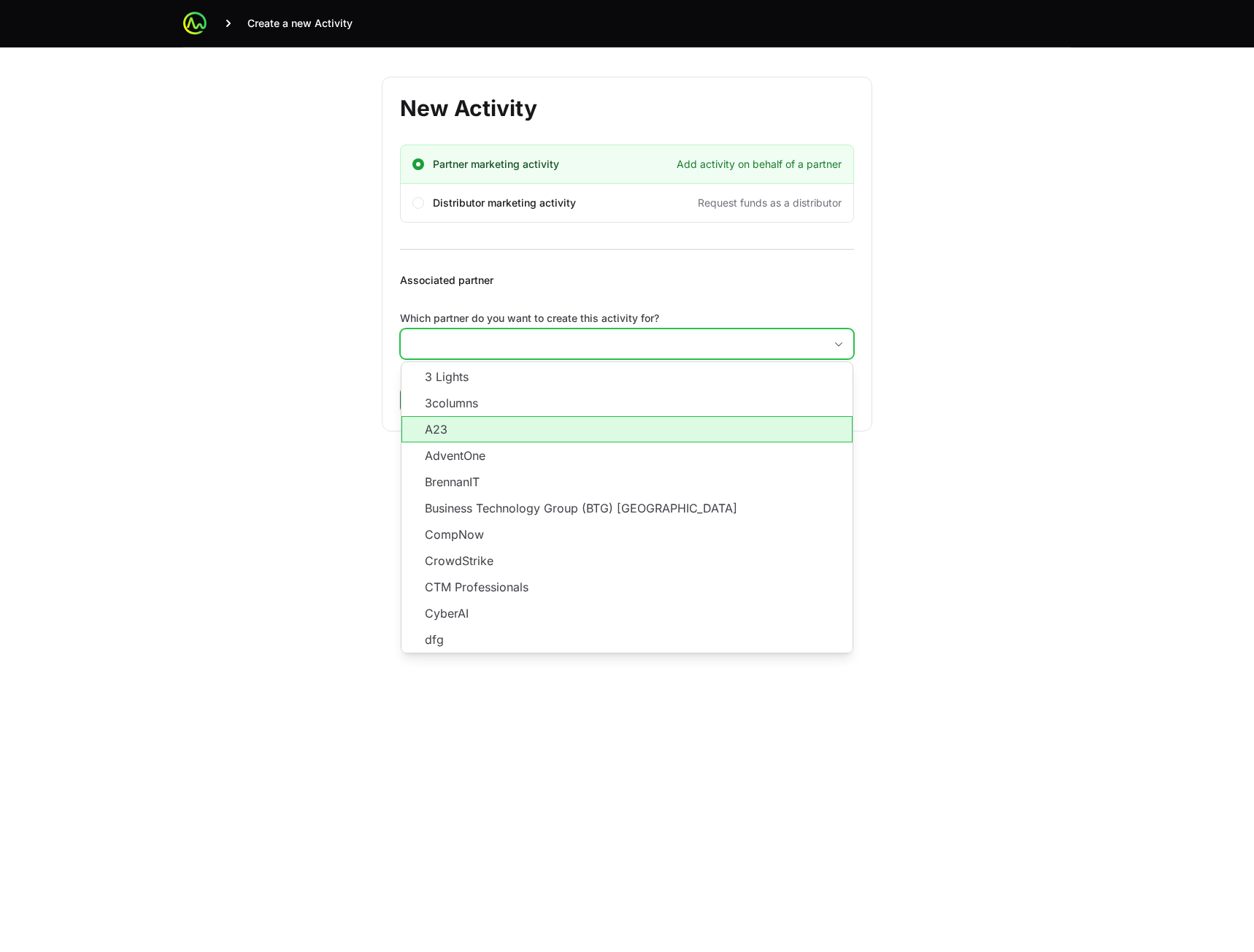
click at [536, 425] on li "A23" at bounding box center [627, 430] width 451 height 27
type input "A23"
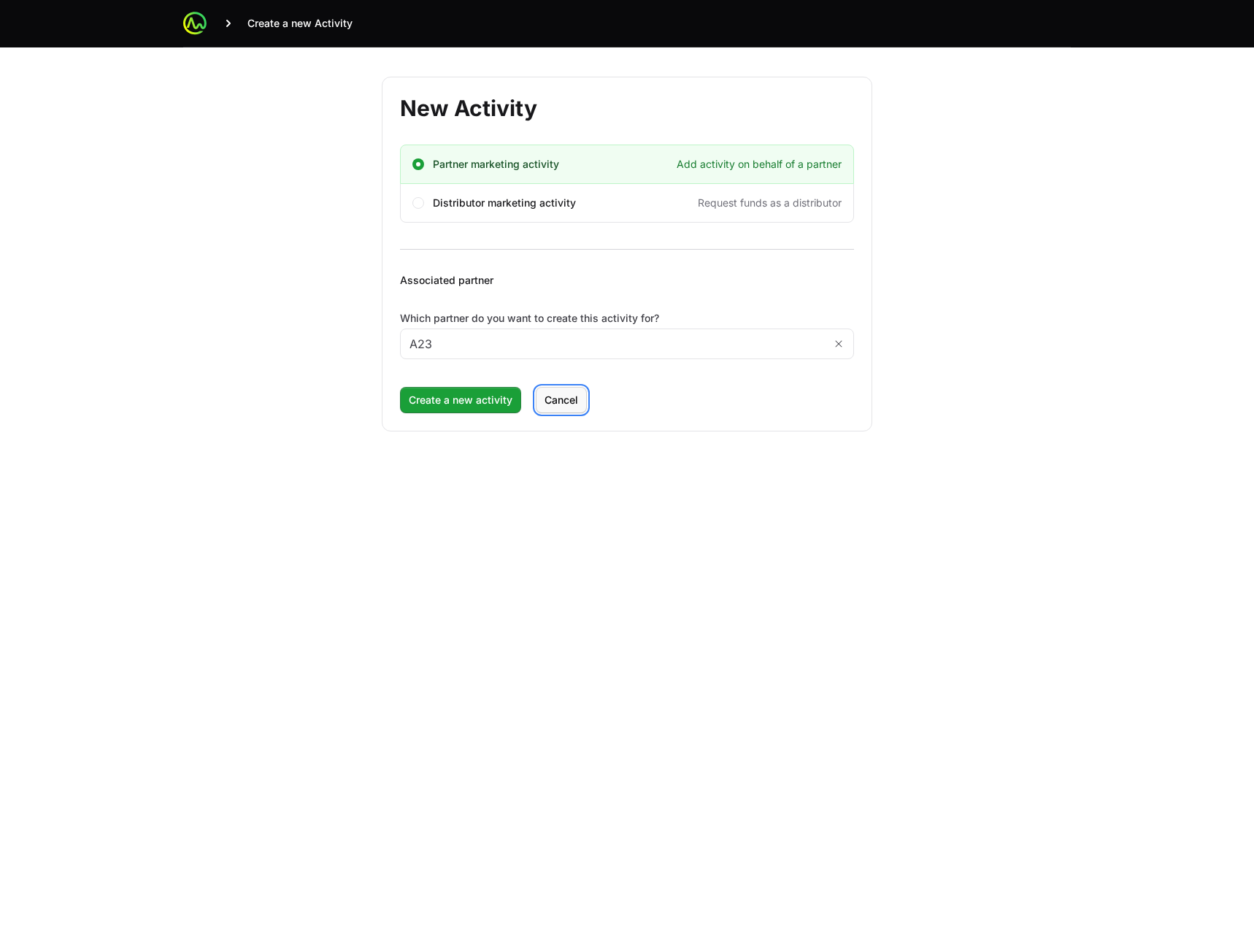
click at [556, 401] on span "Cancel" at bounding box center [561, 401] width 34 height 18
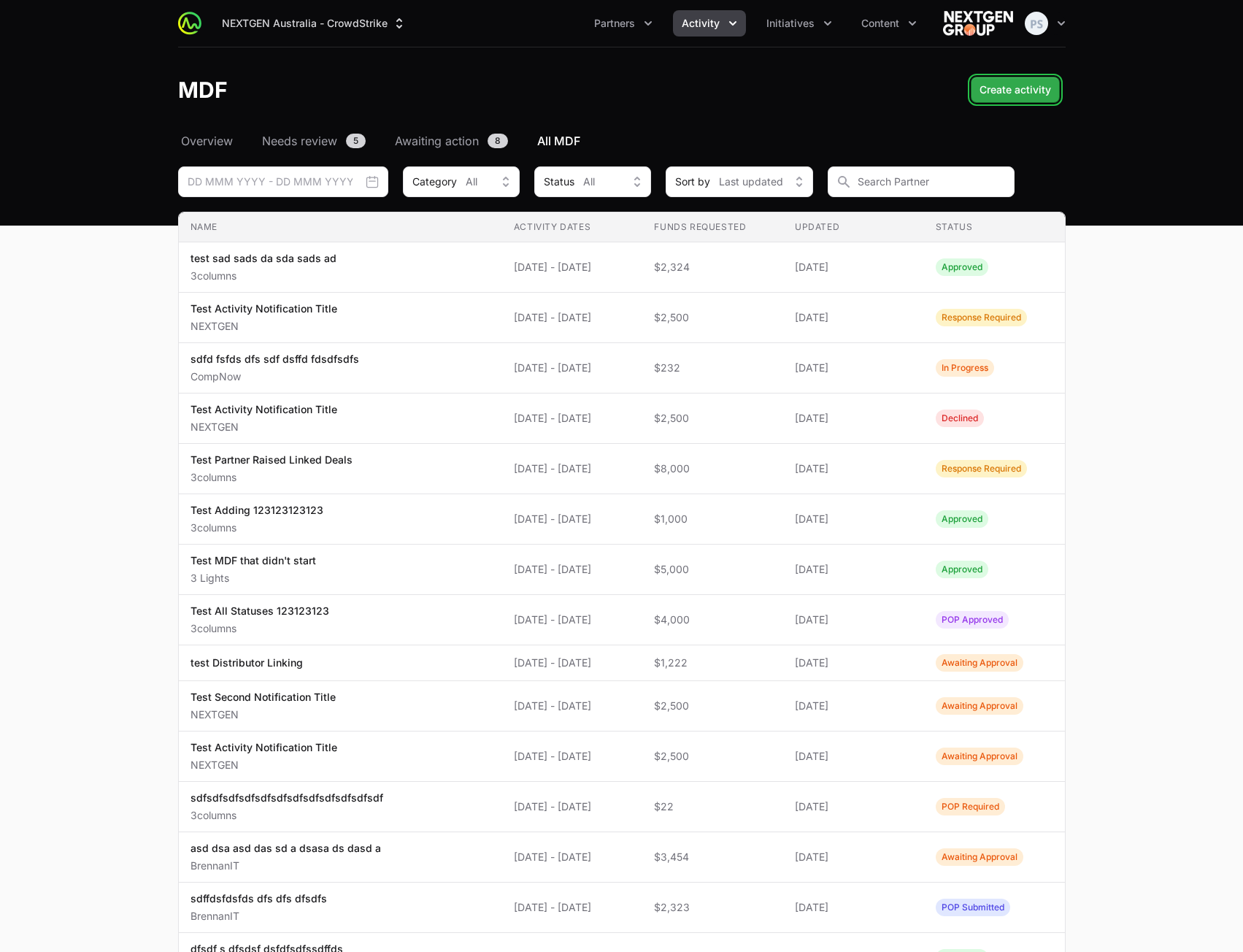
click at [1027, 93] on span "Create activity" at bounding box center [1015, 90] width 72 height 18
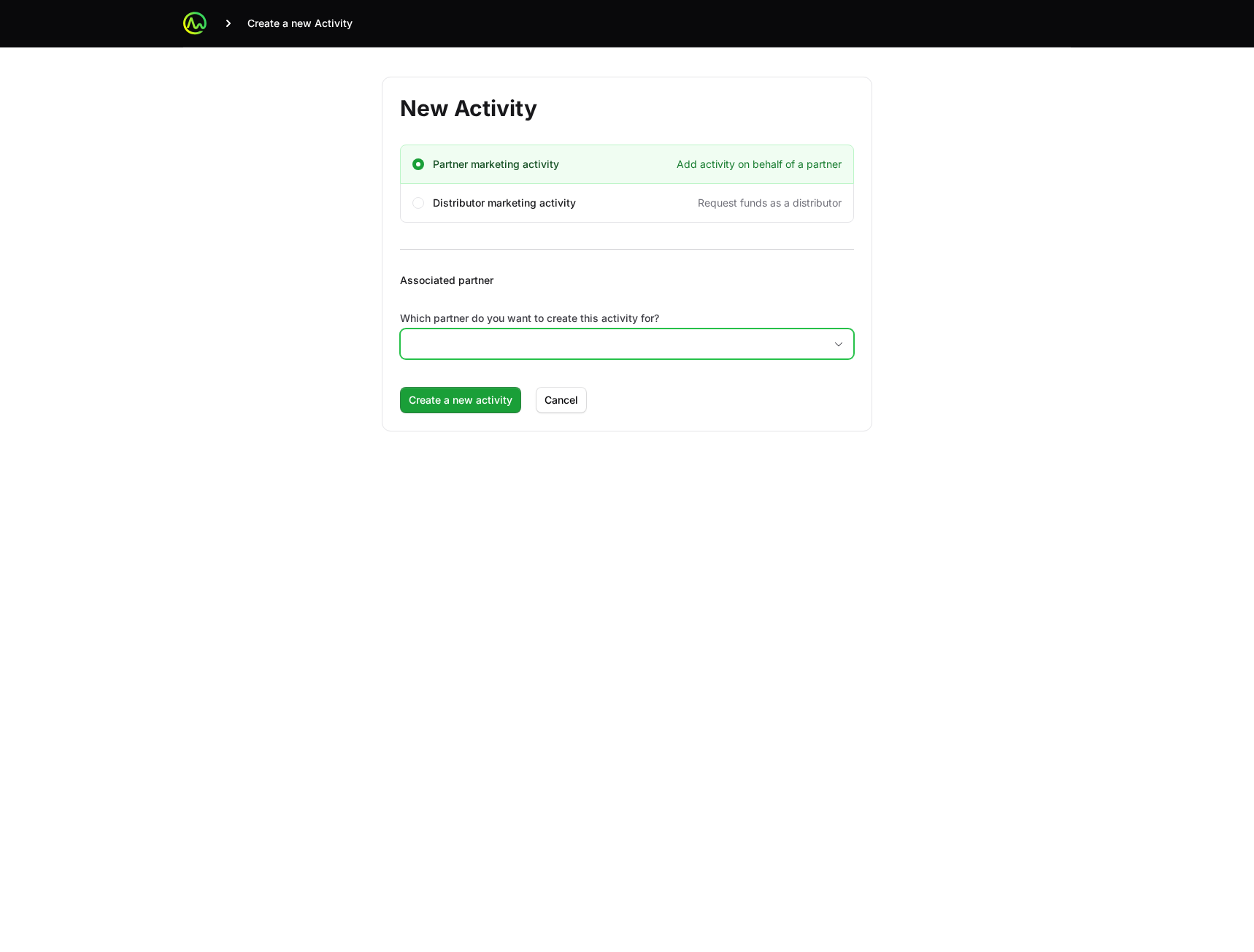
click at [505, 351] on input "Which partner do you want to create this activity for?" at bounding box center [612, 344] width 424 height 29
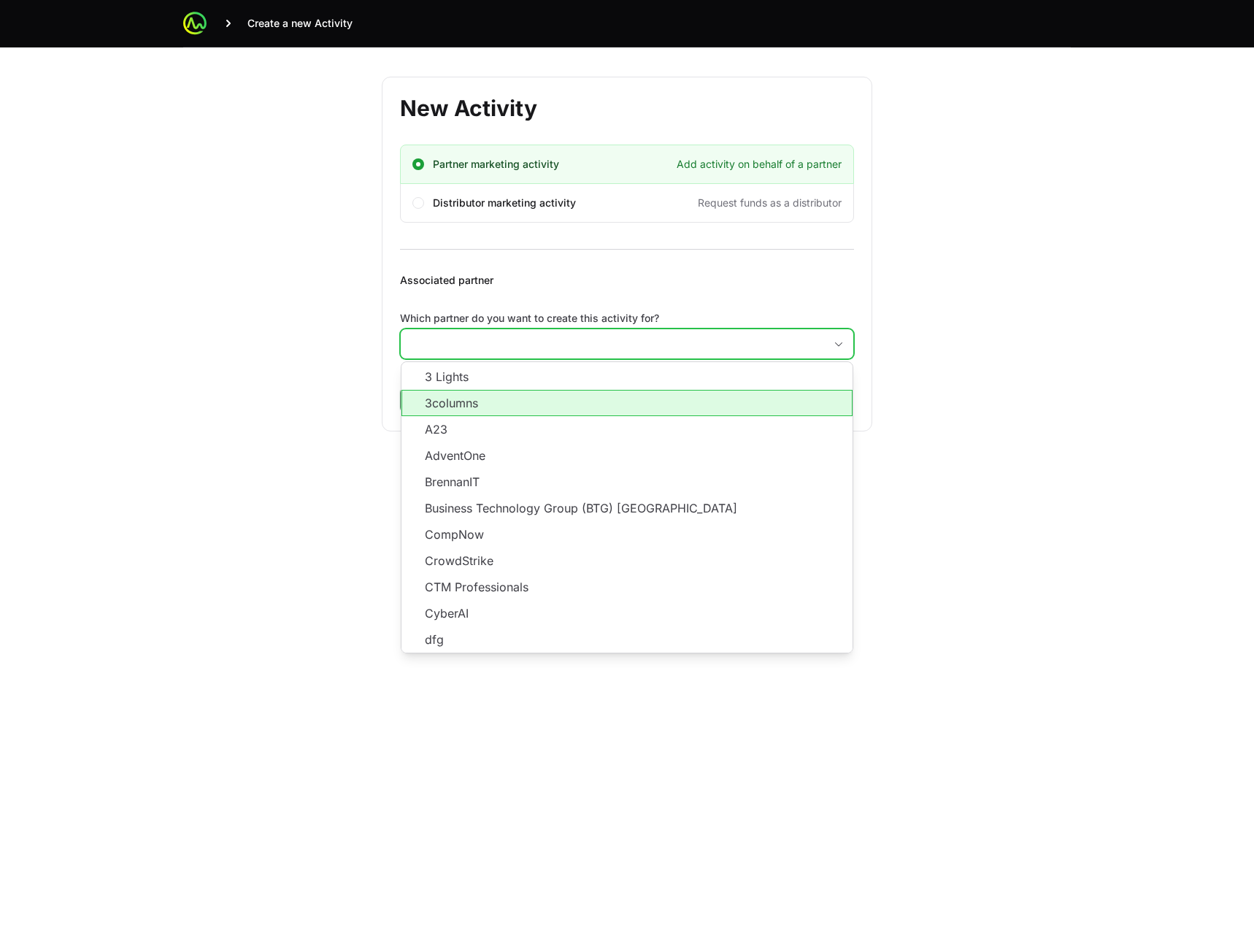
click at [501, 421] on li "A23" at bounding box center [627, 430] width 451 height 27
type input "A23"
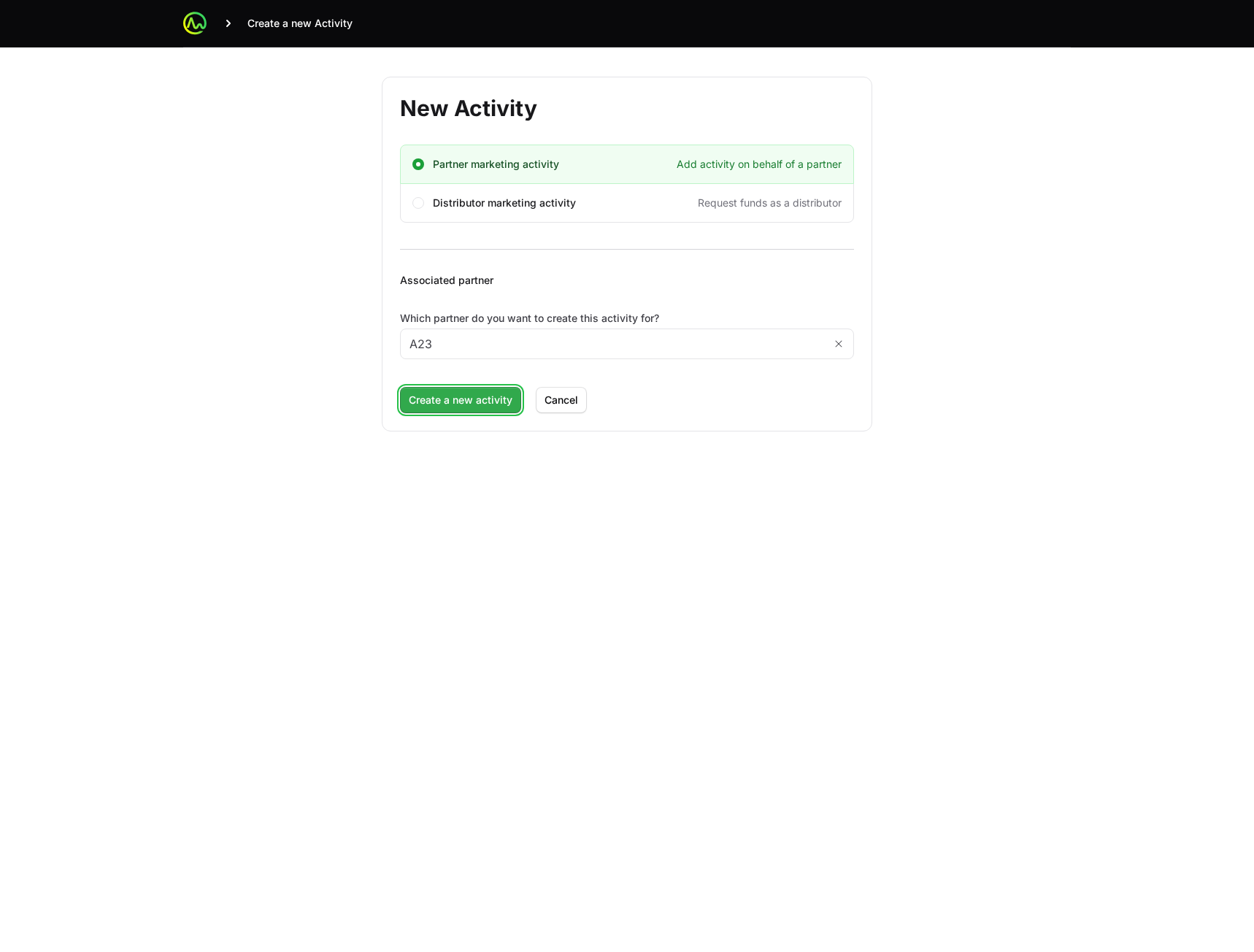
click at [481, 400] on span "Create a new activity" at bounding box center [460, 401] width 104 height 18
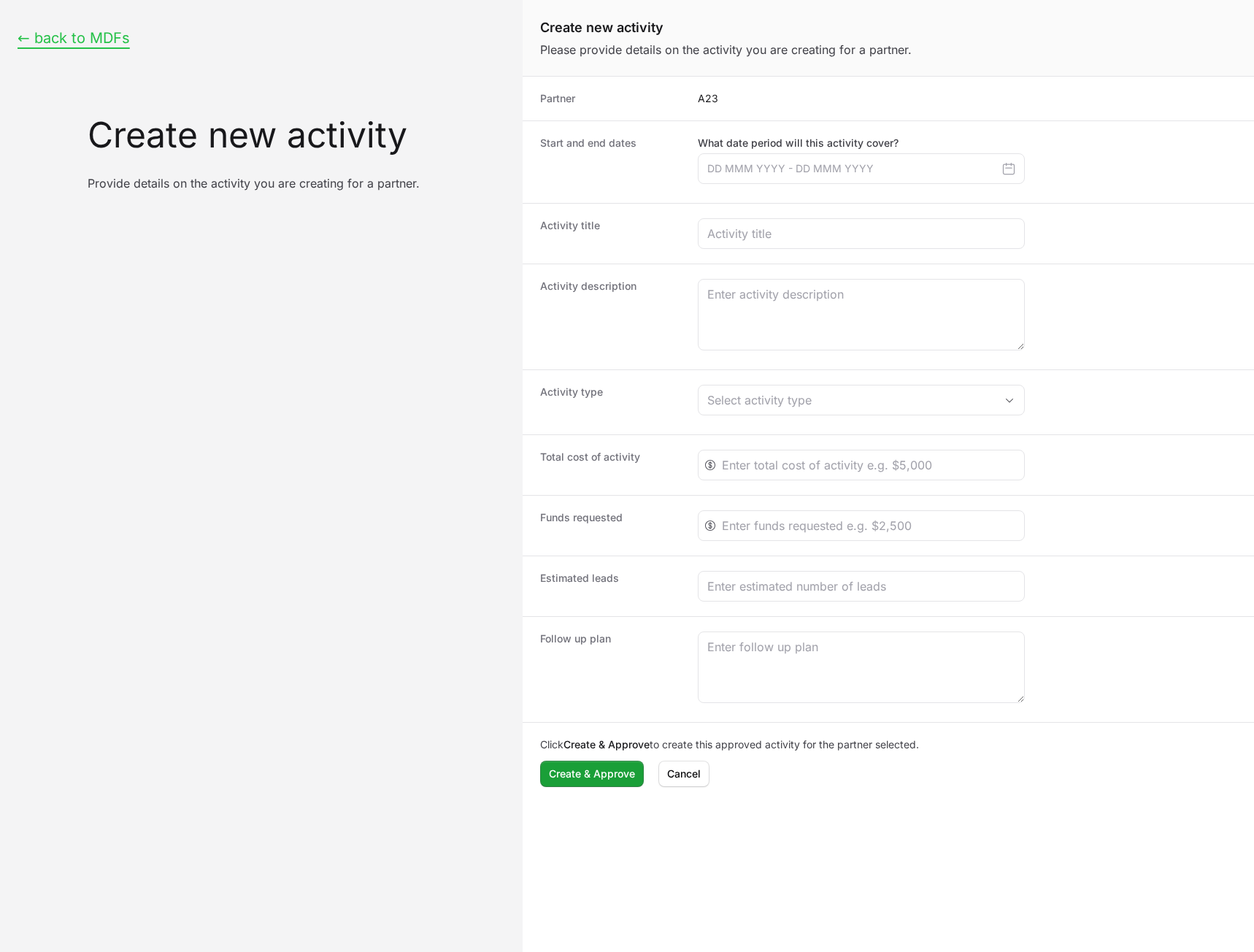
click at [75, 43] on button "← back to MDFs" at bounding box center [74, 38] width 113 height 19
